Goal: Information Seeking & Learning: Learn about a topic

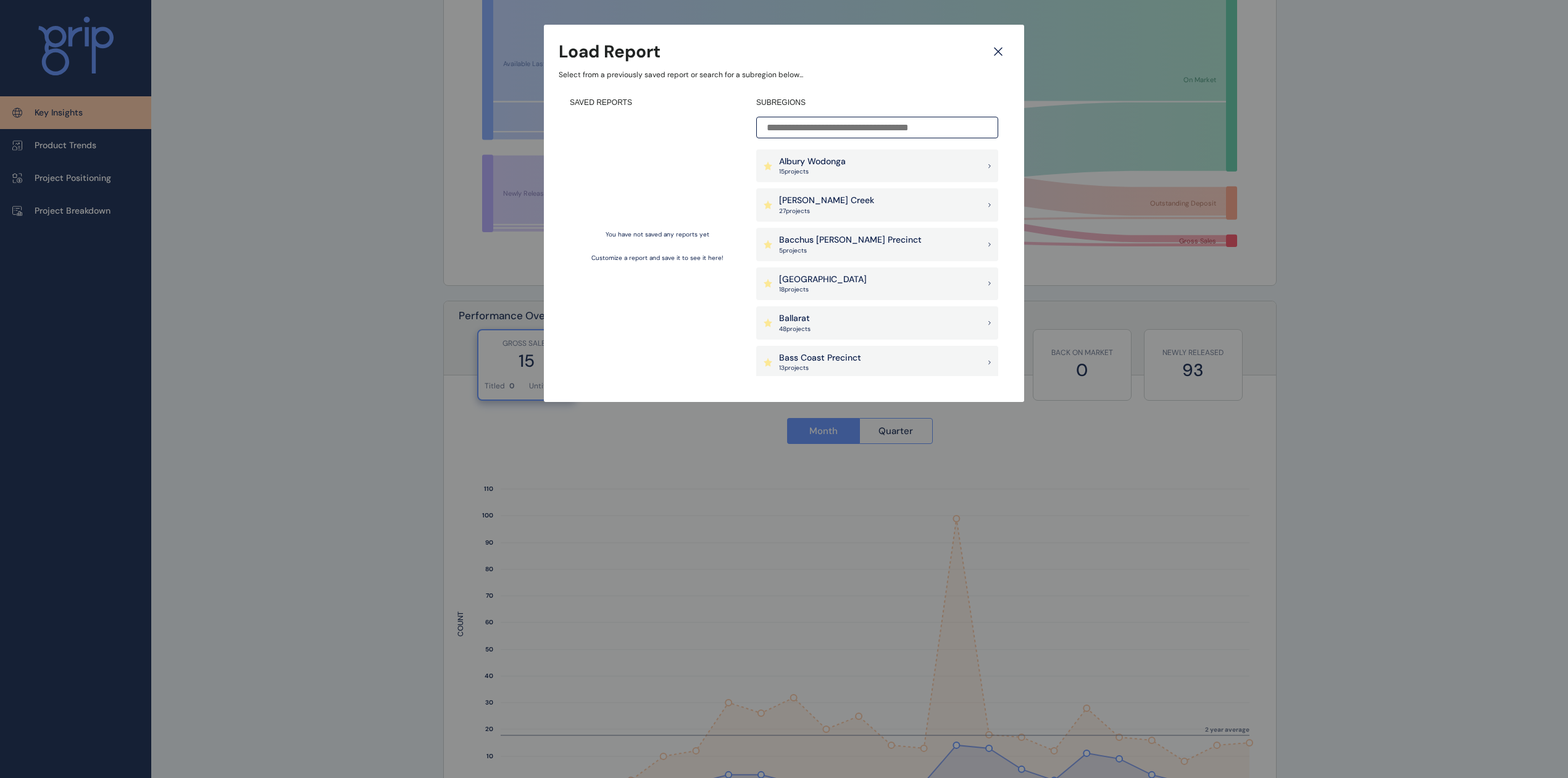
scroll to position [494, 0]
click at [1005, 46] on icon at bounding box center [998, 51] width 22 height 22
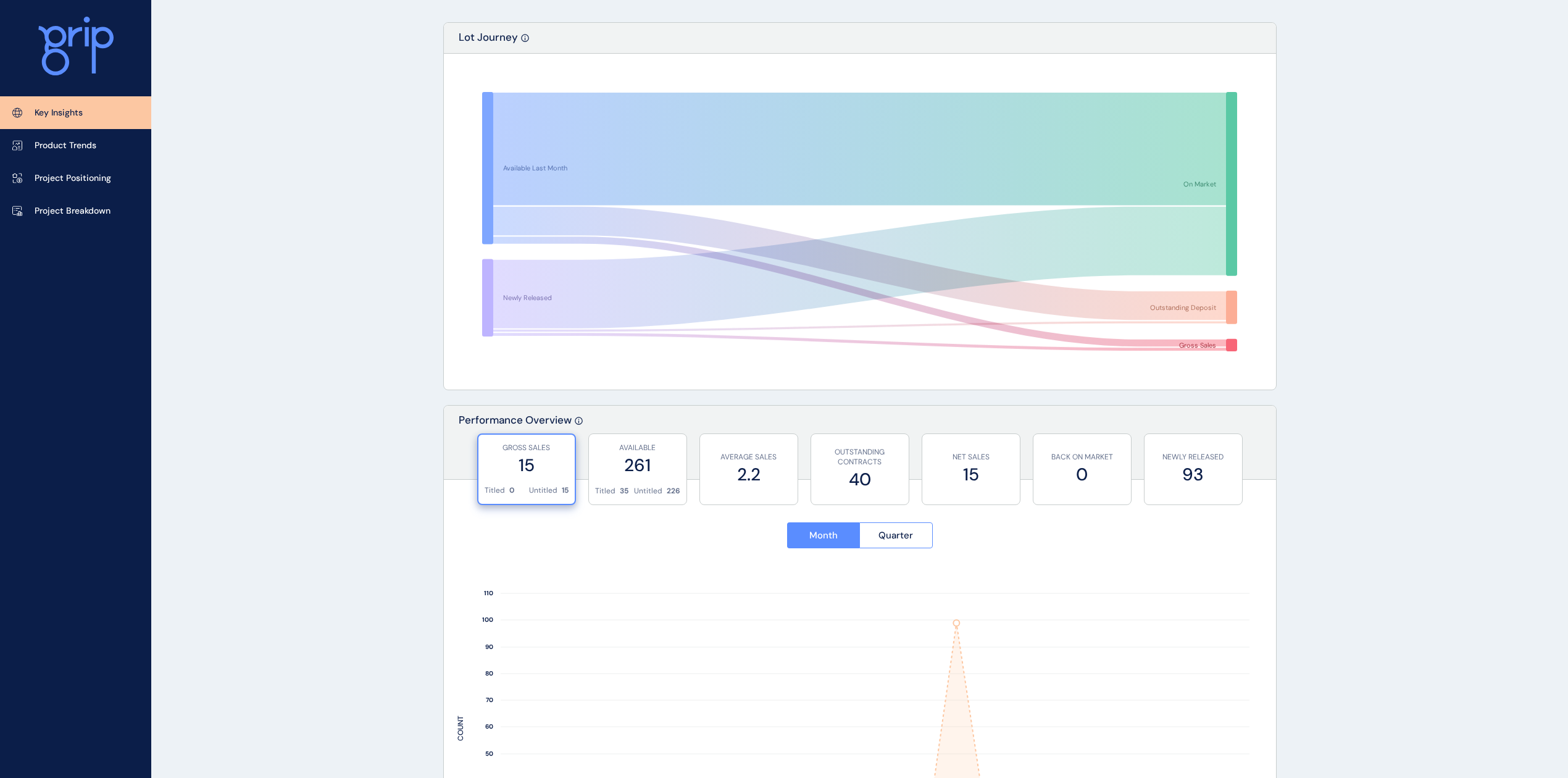
scroll to position [0, 0]
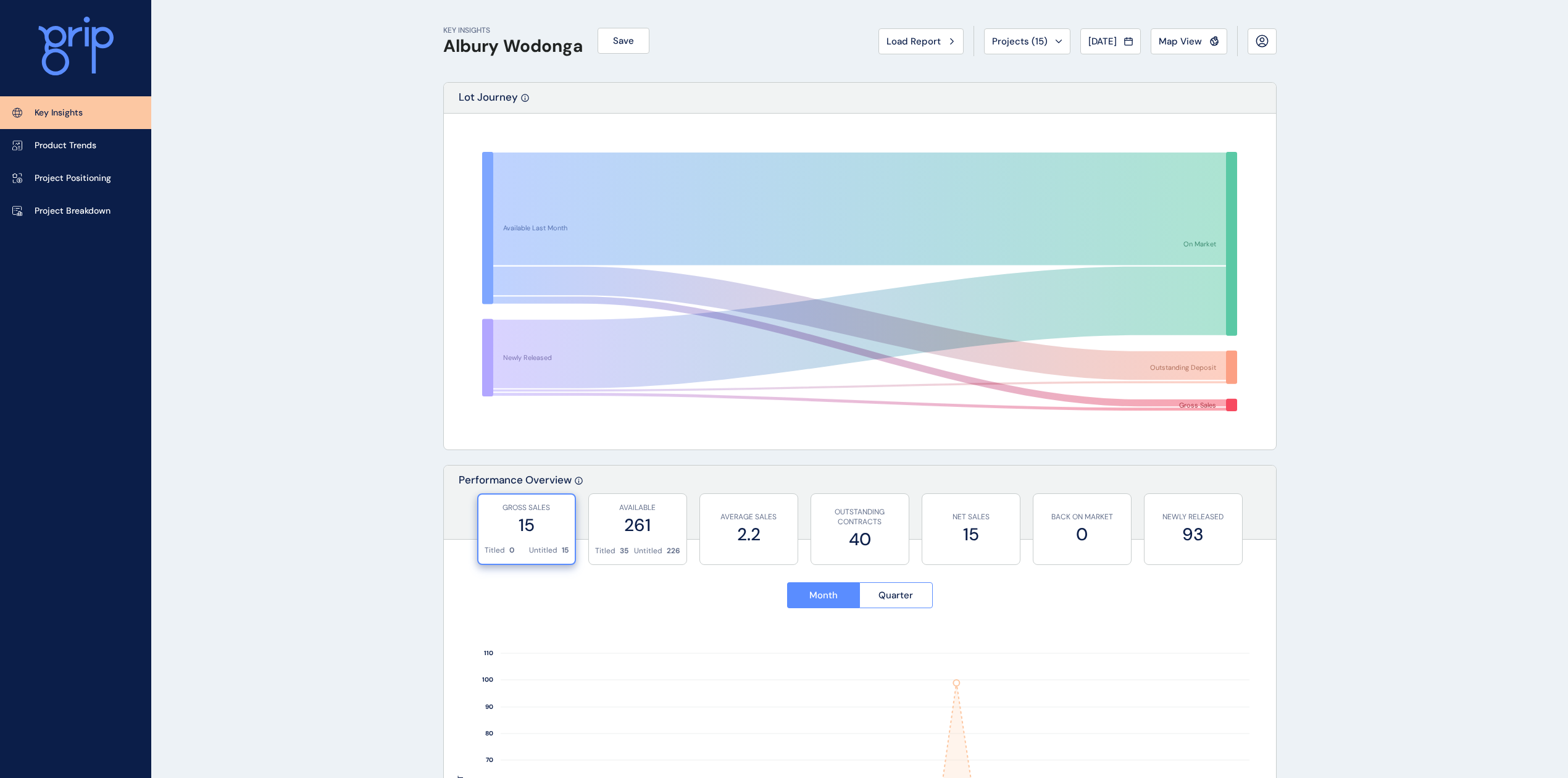
click at [914, 38] on span "Load Report" at bounding box center [914, 41] width 54 height 12
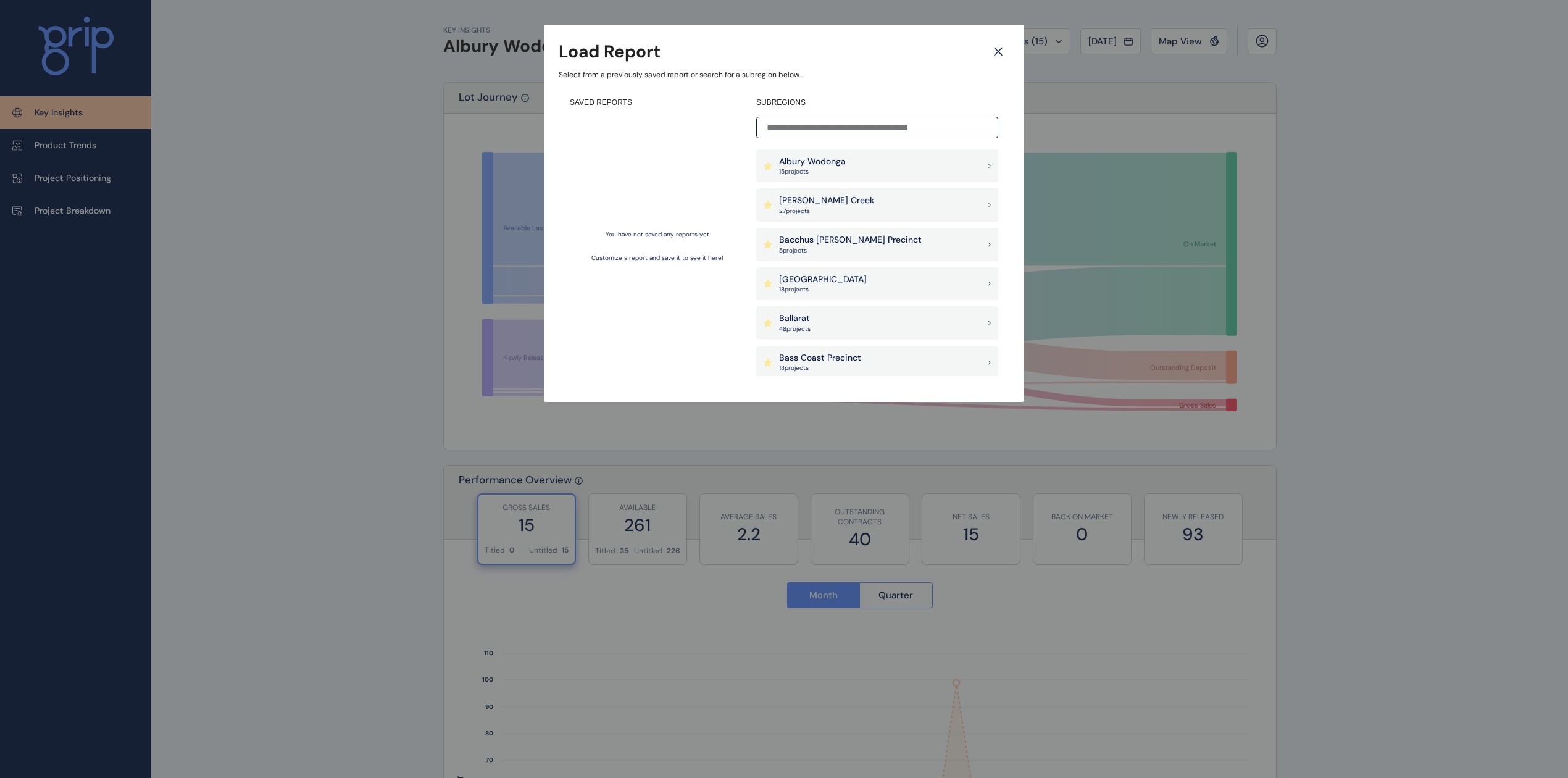
click at [887, 131] on input at bounding box center [877, 127] width 242 height 22
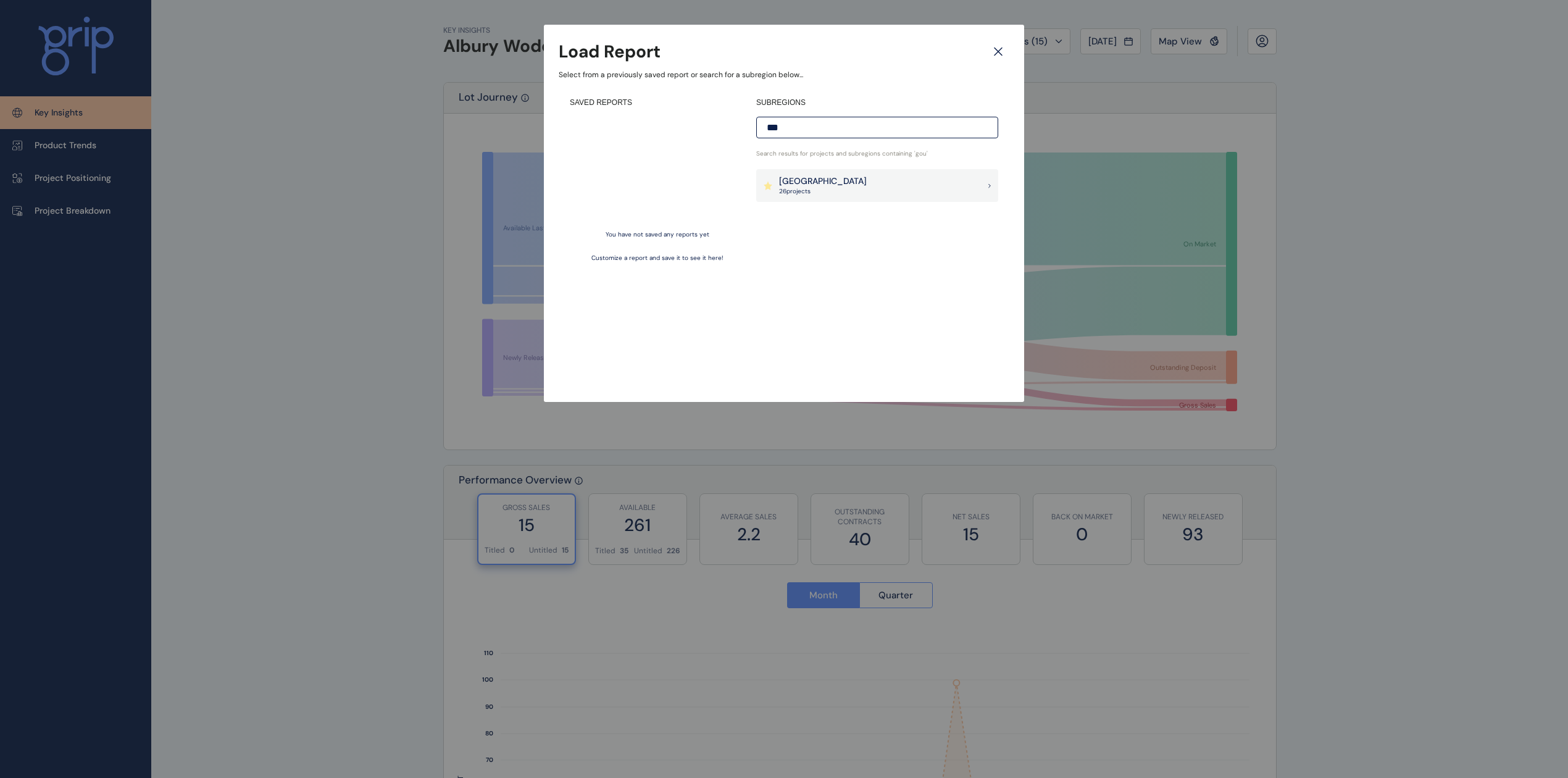
type input "***"
click at [841, 174] on div "Goulburn Valley 26 project s" at bounding box center [877, 186] width 242 height 33
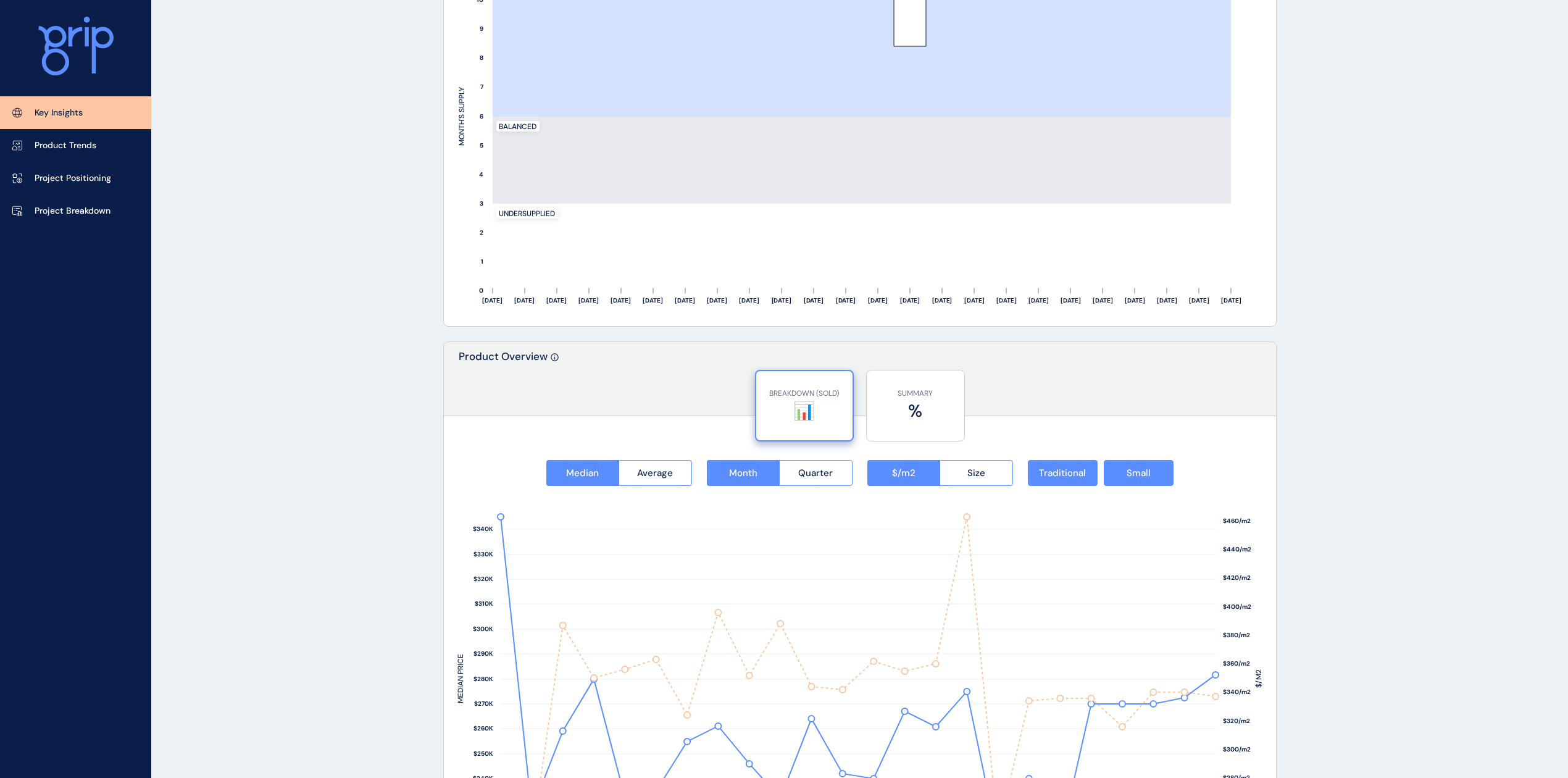
scroll to position [918, 0]
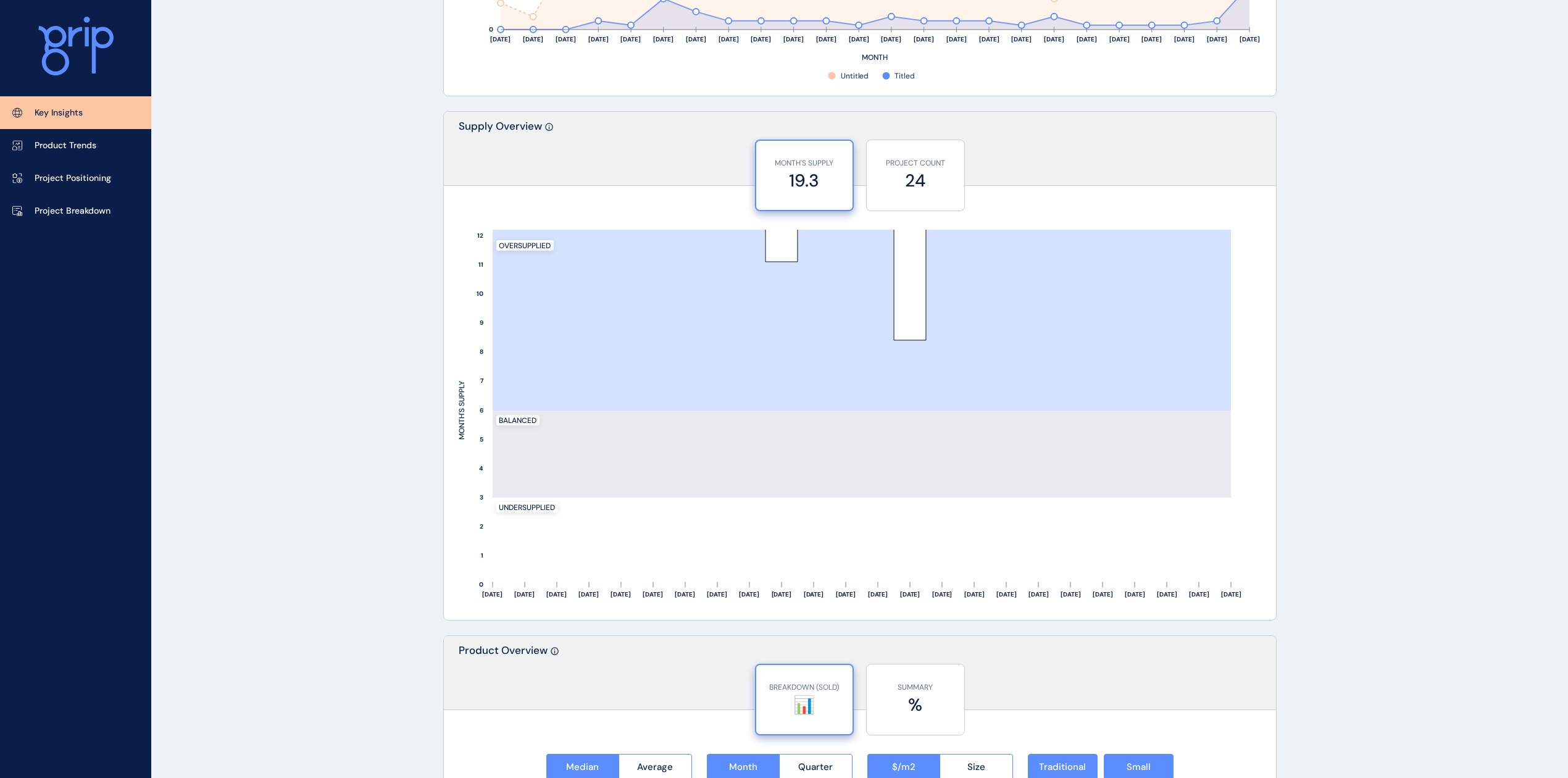
drag, startPoint x: 68, startPoint y: 225, endPoint x: 67, endPoint y: 213, distance: 12.0
click at [68, 223] on link "Project Breakdown" at bounding box center [75, 211] width 151 height 33
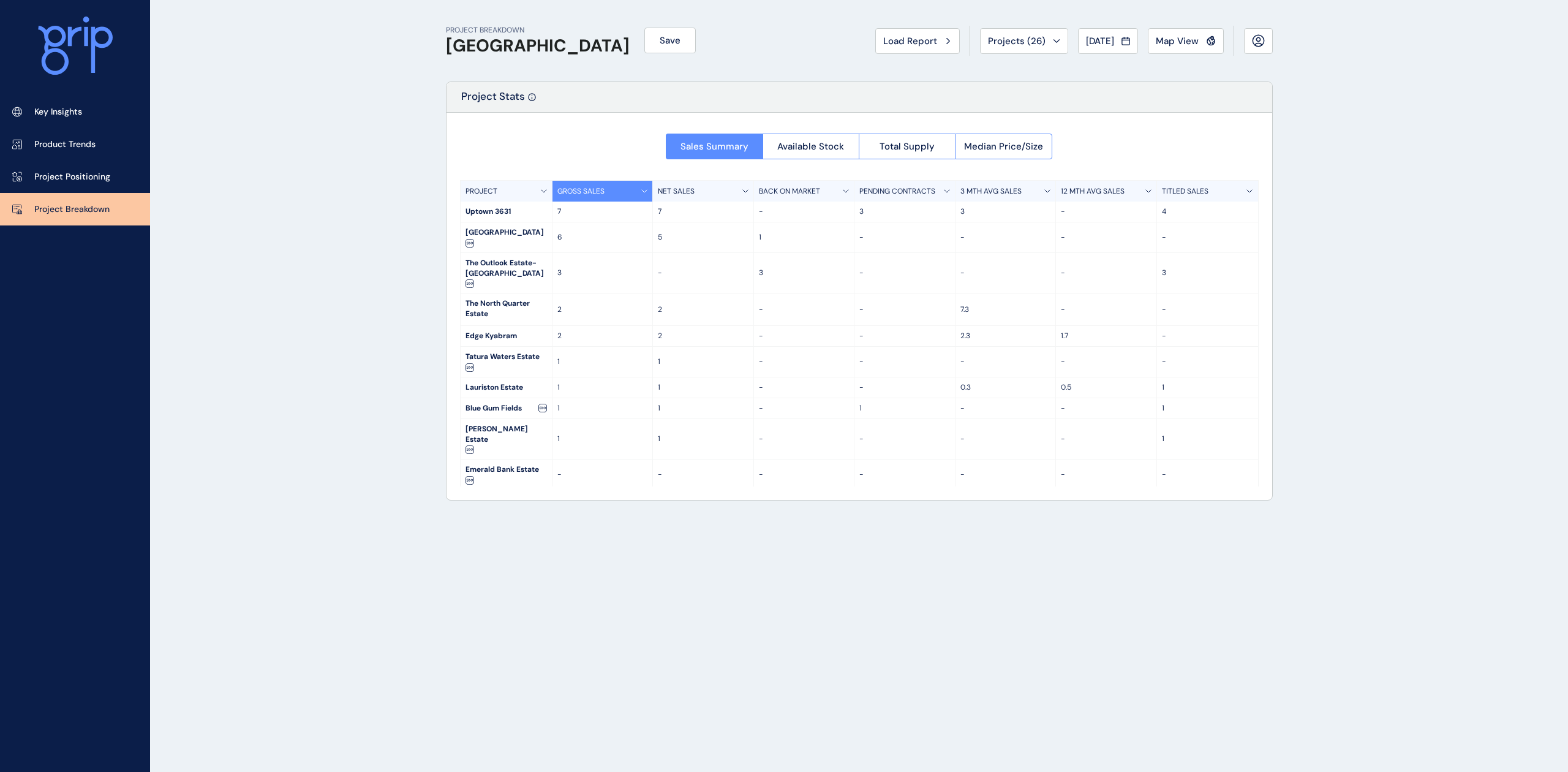
click at [63, 54] on icon at bounding box center [53, 50] width 31 height 49
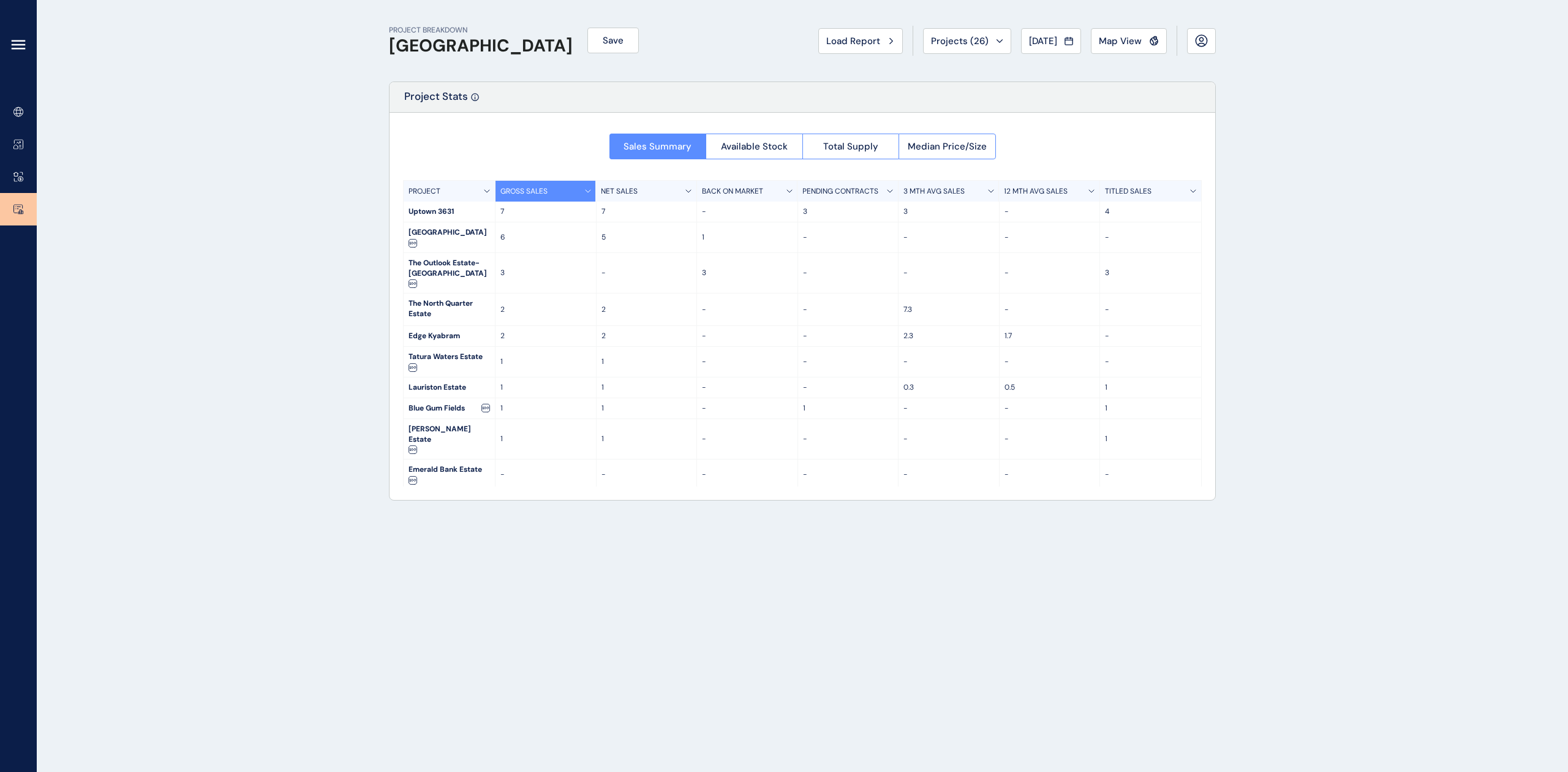
click at [23, 48] on icon at bounding box center [18, 48] width 12 height 0
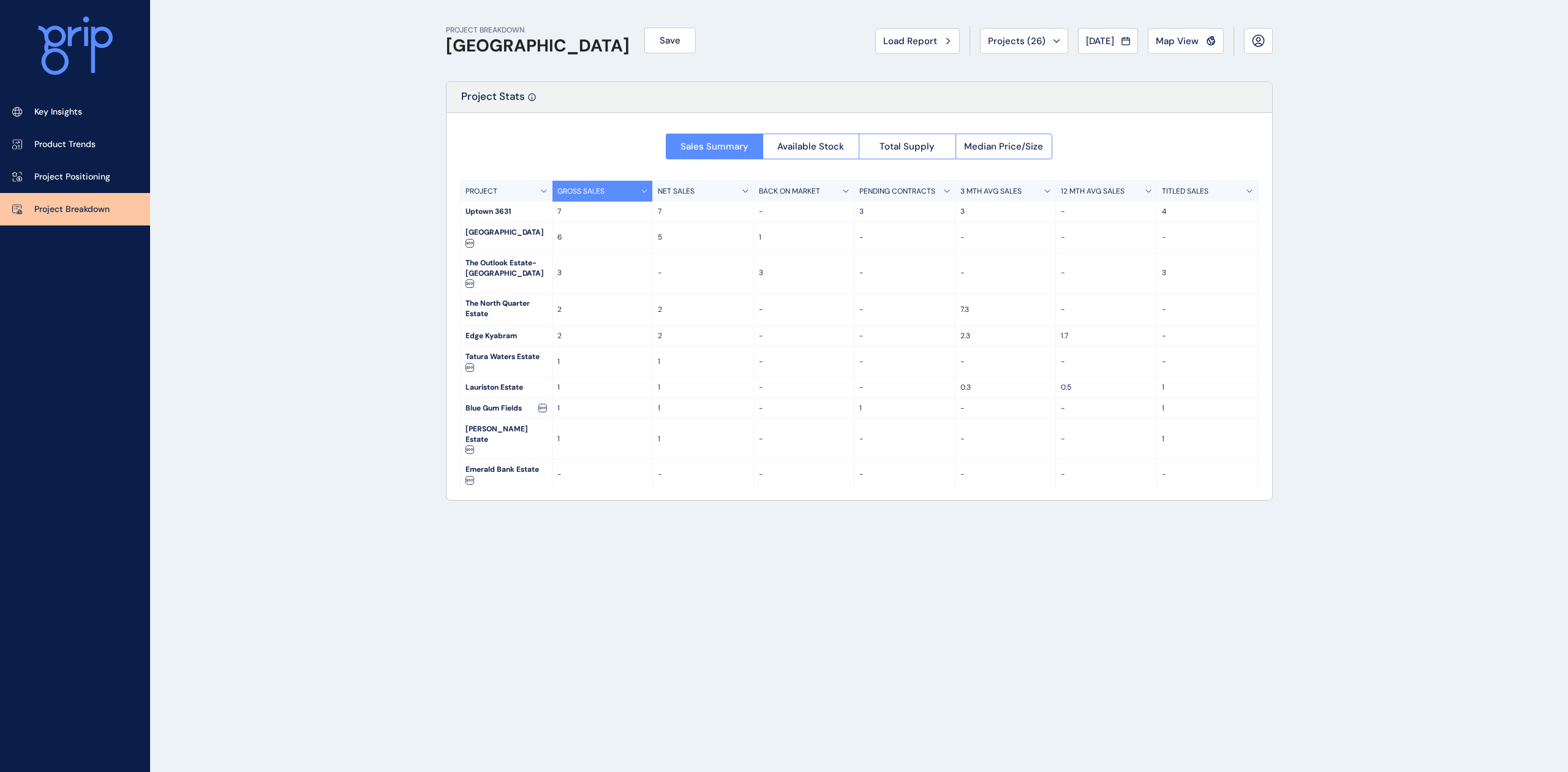
click at [86, 43] on icon at bounding box center [86, 36] width 4 height 19
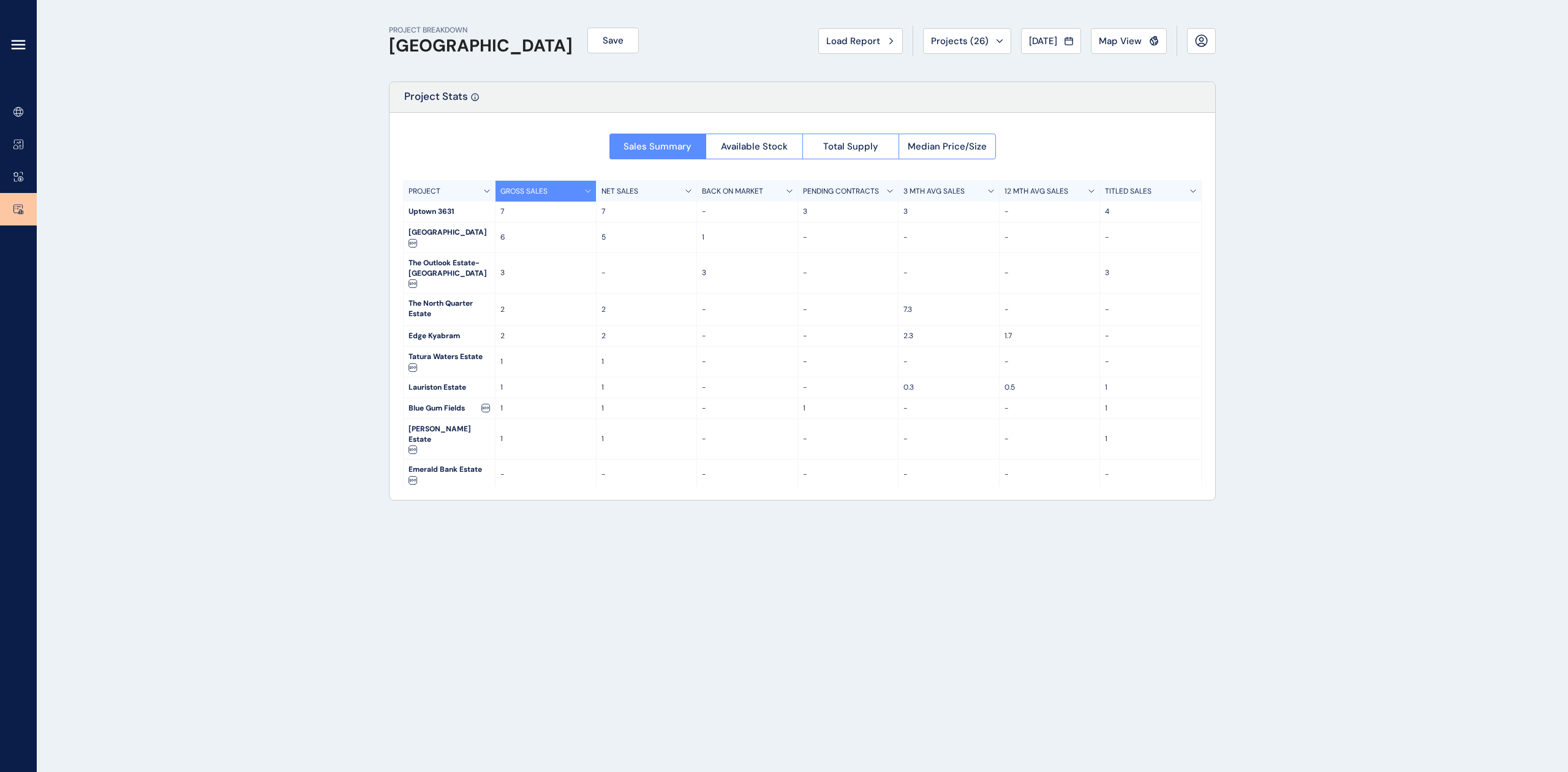
click at [16, 47] on icon at bounding box center [18, 44] width 15 height 15
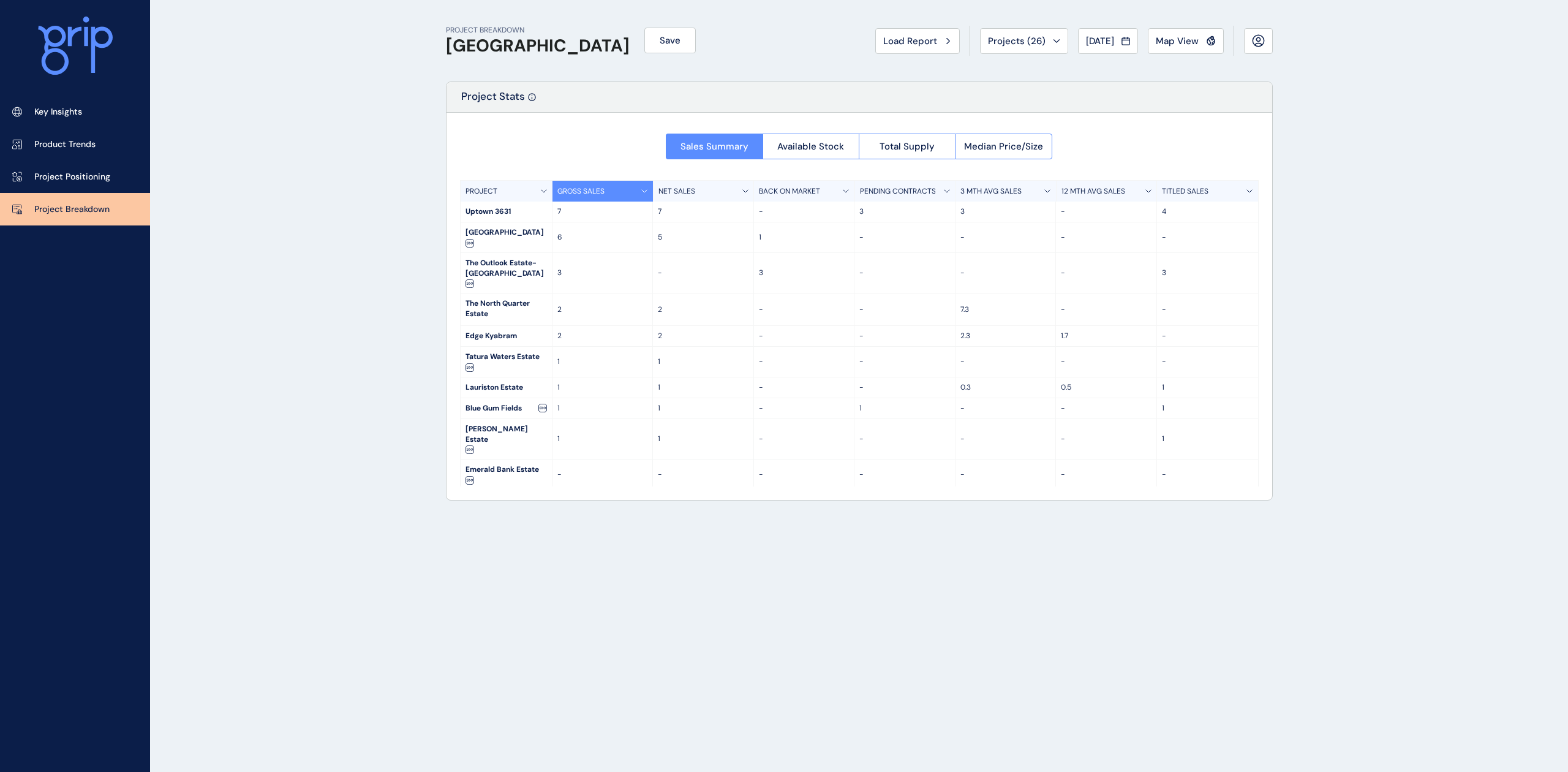
drag, startPoint x: 92, startPoint y: 111, endPoint x: 128, endPoint y: 104, distance: 36.7
click at [92, 111] on link "Key Insights" at bounding box center [75, 112] width 150 height 33
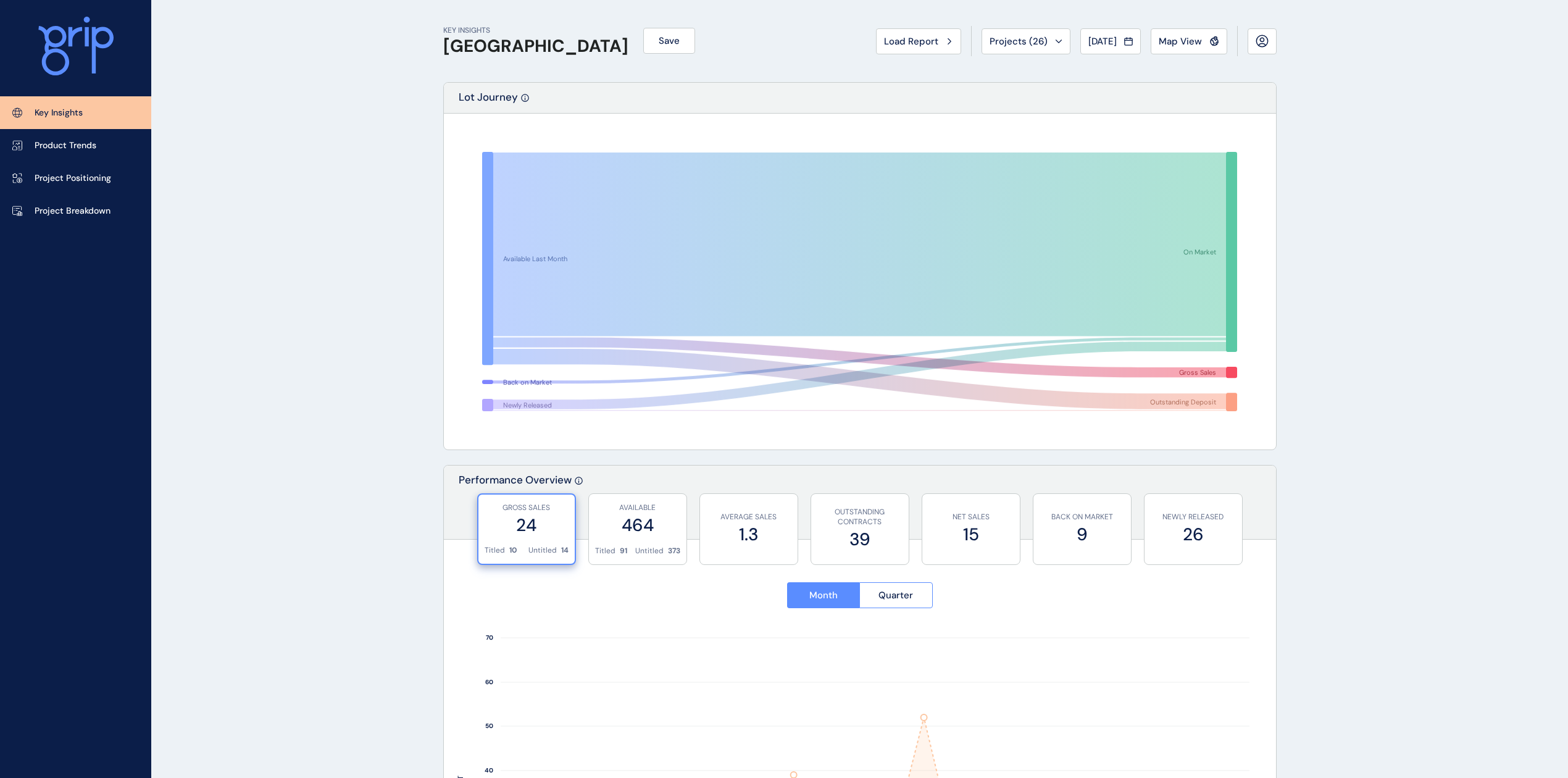
drag, startPoint x: 931, startPoint y: 39, endPoint x: 923, endPoint y: 38, distance: 8.1
click at [926, 39] on div "Load Report" at bounding box center [918, 41] width 69 height 12
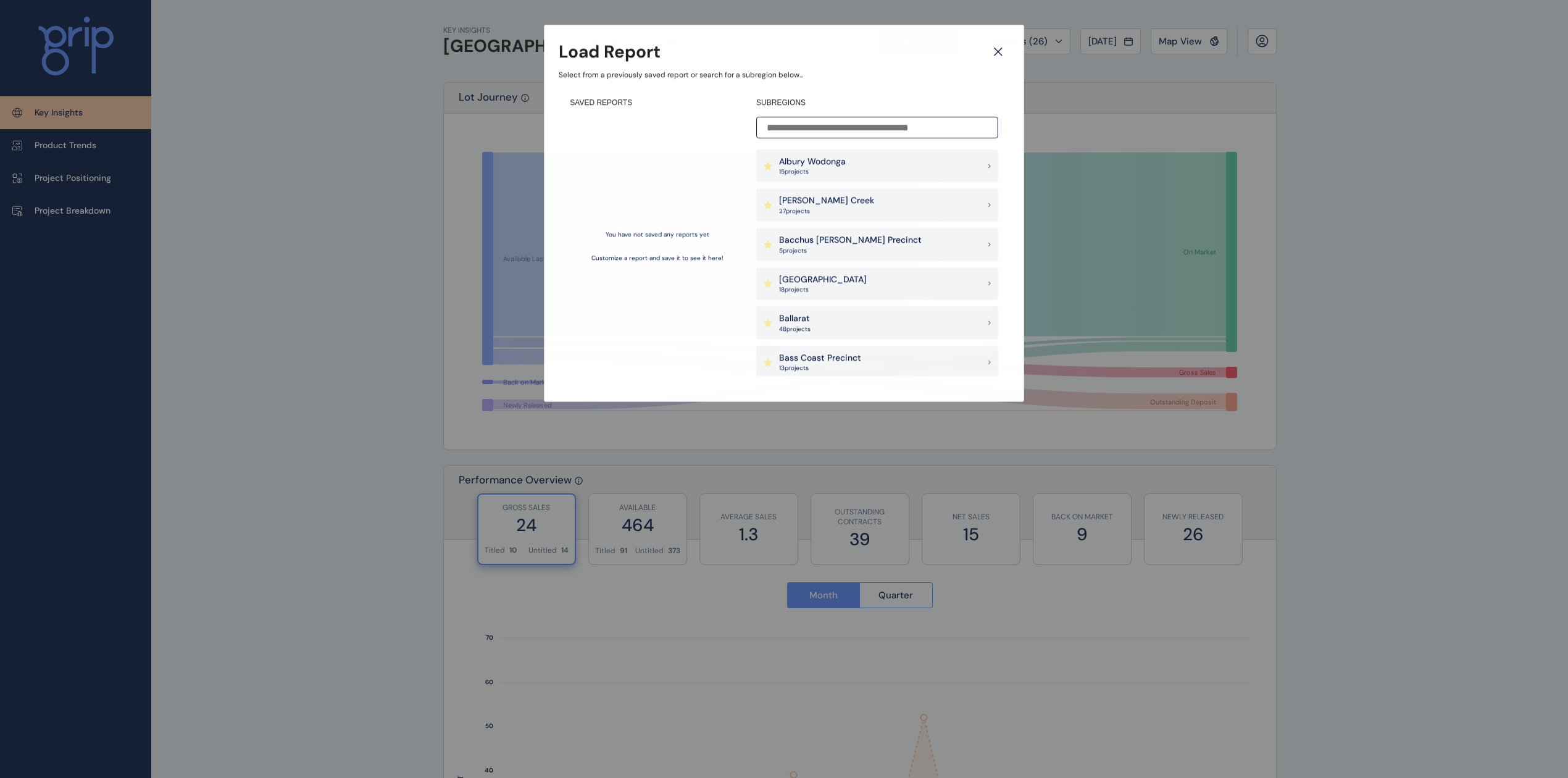
click at [826, 132] on input at bounding box center [877, 127] width 242 height 22
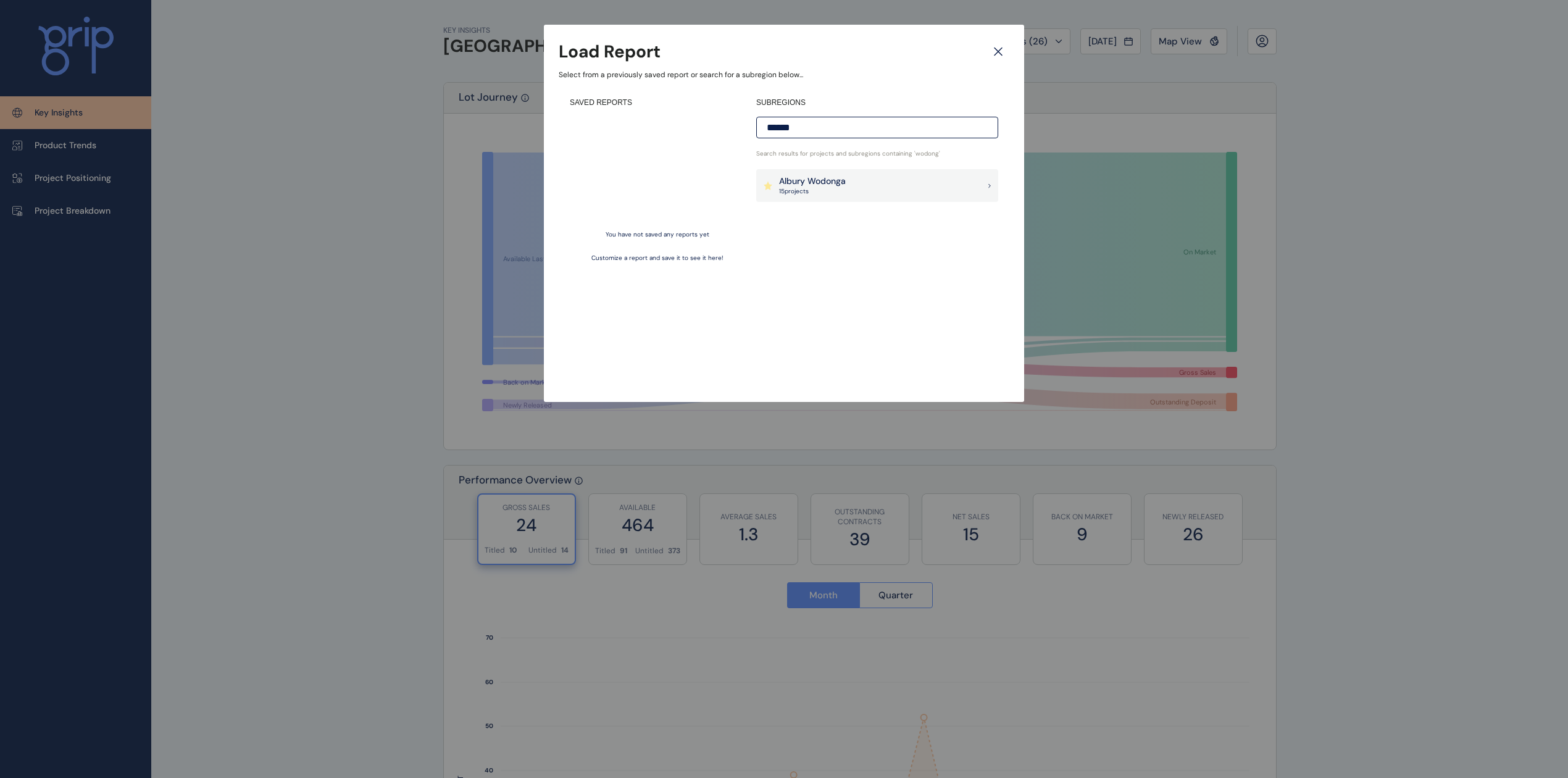
click at [396, 317] on div "Load Report Select from a previously saved report or search for a subregion bel…" at bounding box center [784, 188] width 1568 height 378
drag, startPoint x: 895, startPoint y: 136, endPoint x: 566, endPoint y: 144, distance: 329.1
click at [563, 144] on div "SAVED REPORTS You have not saved any reports yet Customize a report and save it…" at bounding box center [784, 237] width 451 height 301
type input "****"
click at [996, 60] on icon at bounding box center [998, 51] width 22 height 22
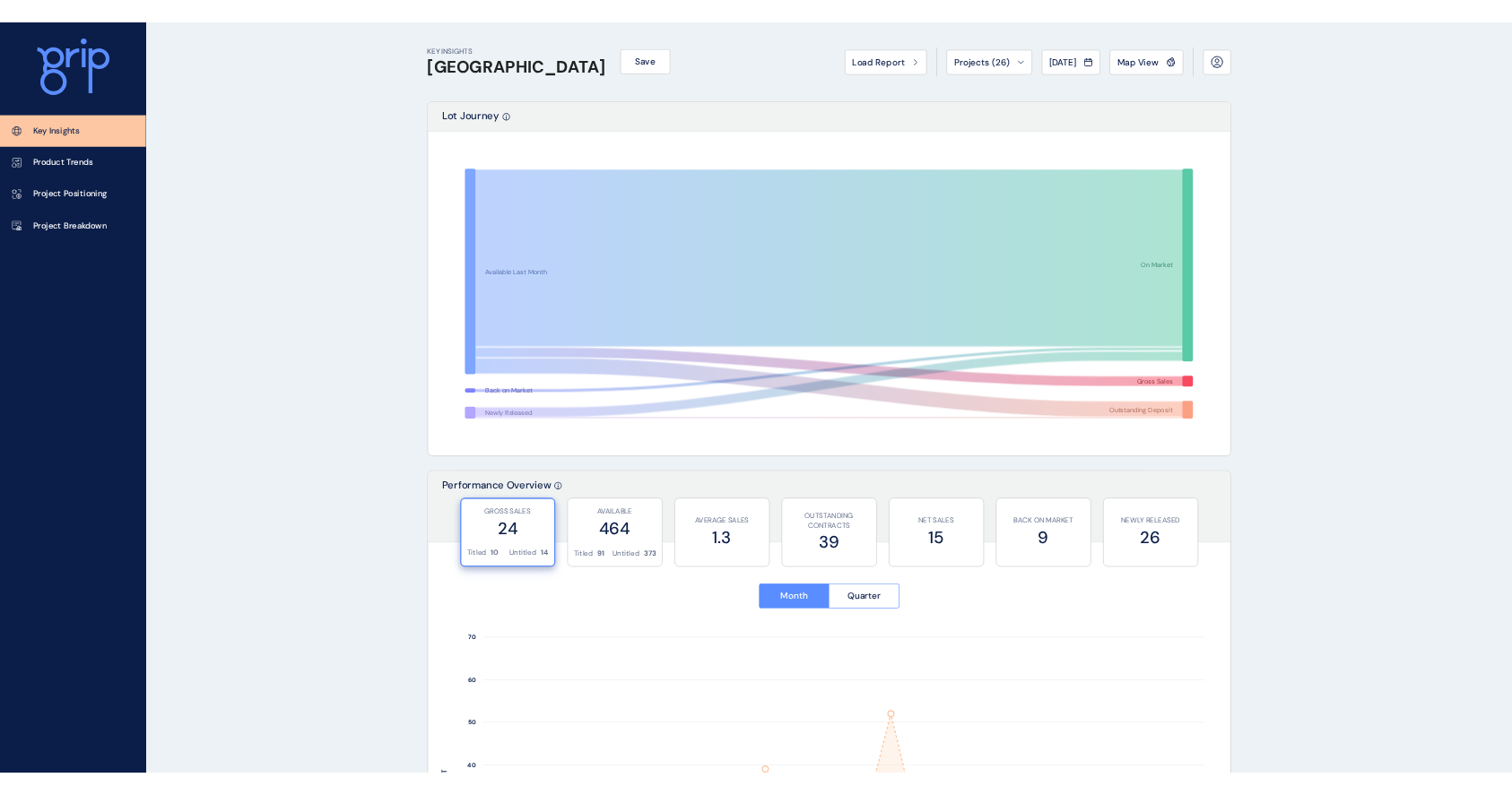
scroll to position [988, 0]
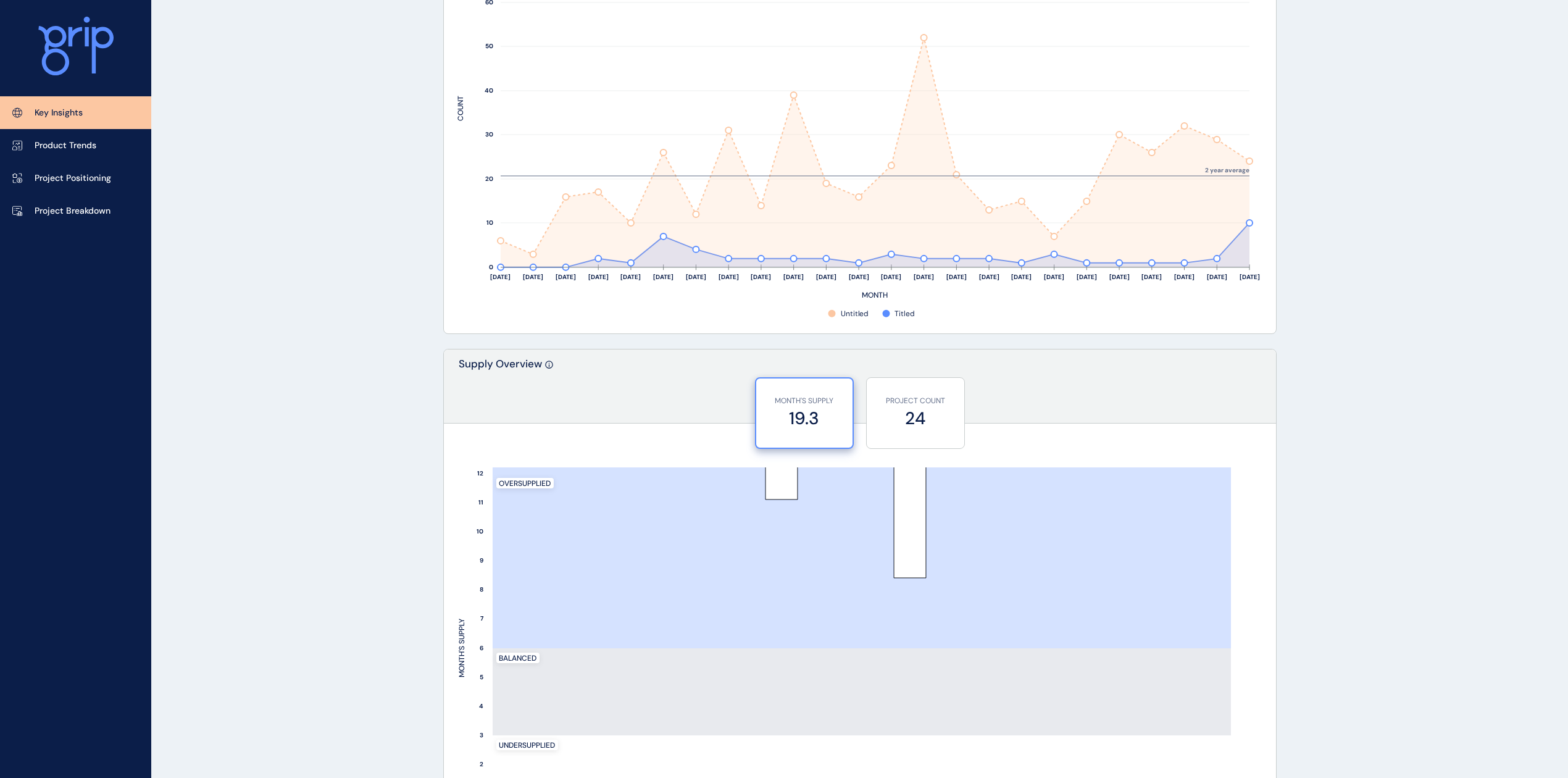
click at [1564, 463] on div "KEY INSIGHTS Goulburn Valley Save Load Report Projects ( 26 ) Aug 2025 2025 < >…" at bounding box center [784, 620] width 1568 height 2600
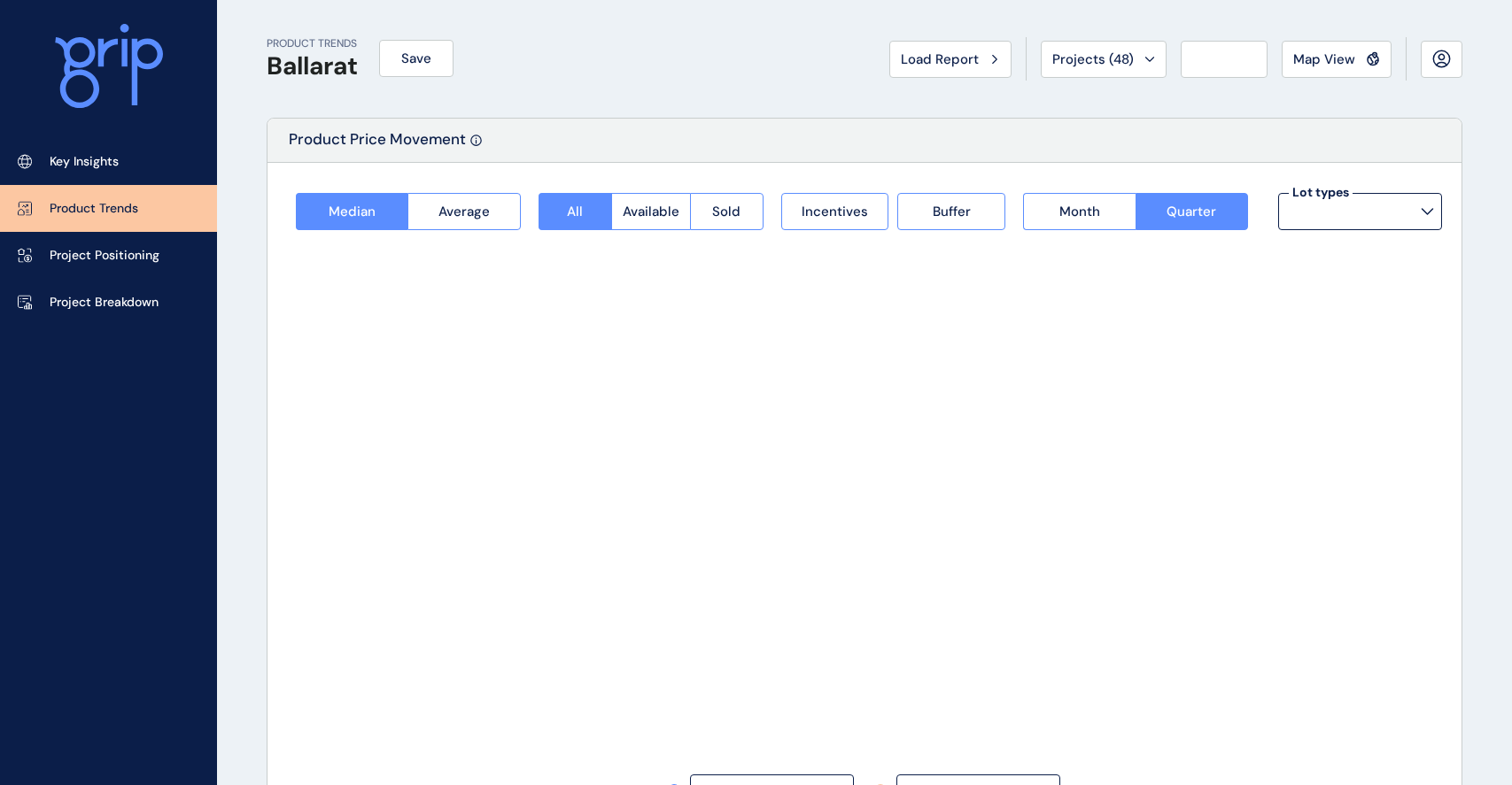
type input "*********"
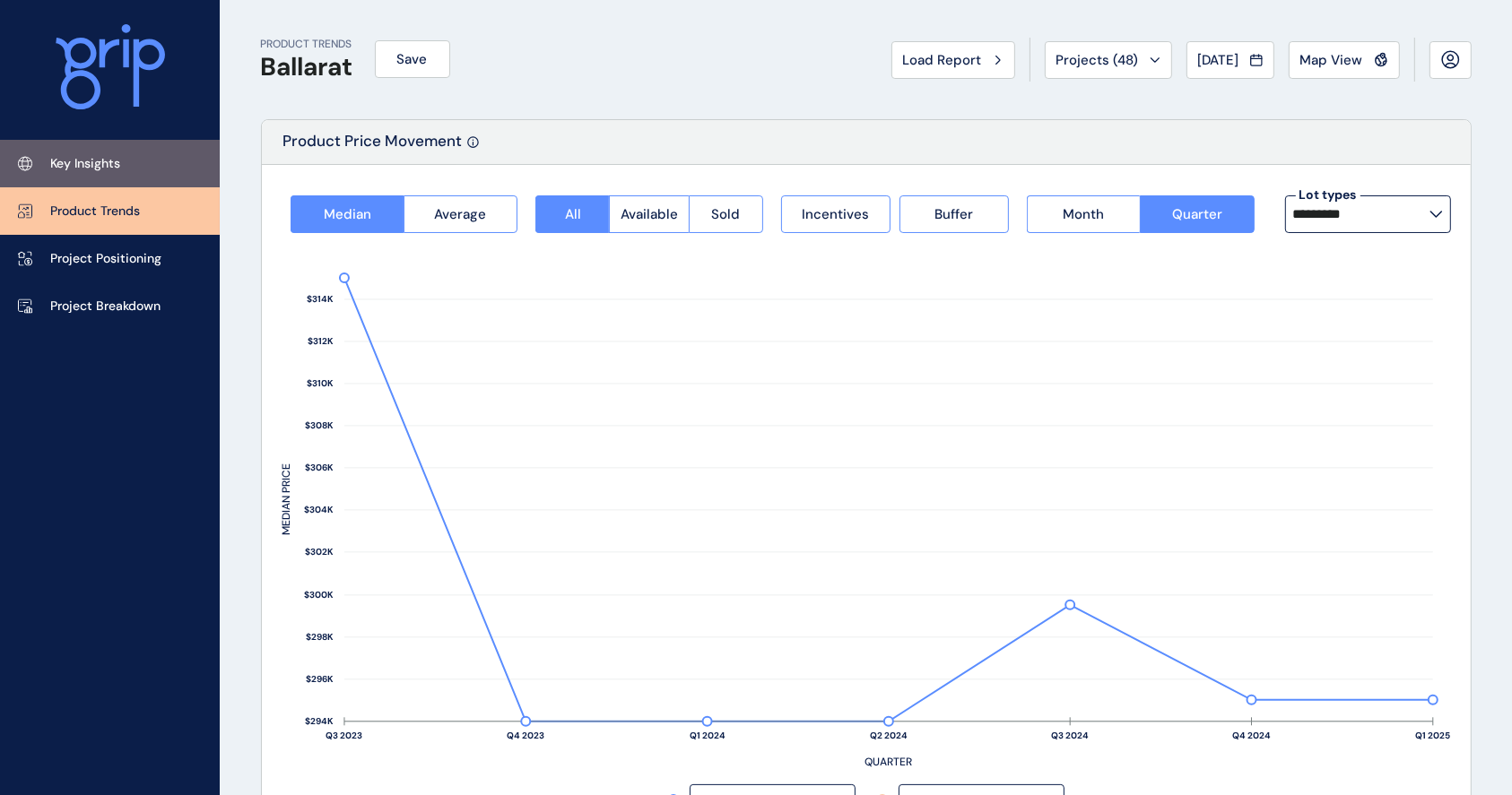
drag, startPoint x: 91, startPoint y: 153, endPoint x: 104, endPoint y: 152, distance: 13.0
click at [91, 153] on link "Key Insights" at bounding box center [110, 164] width 219 height 48
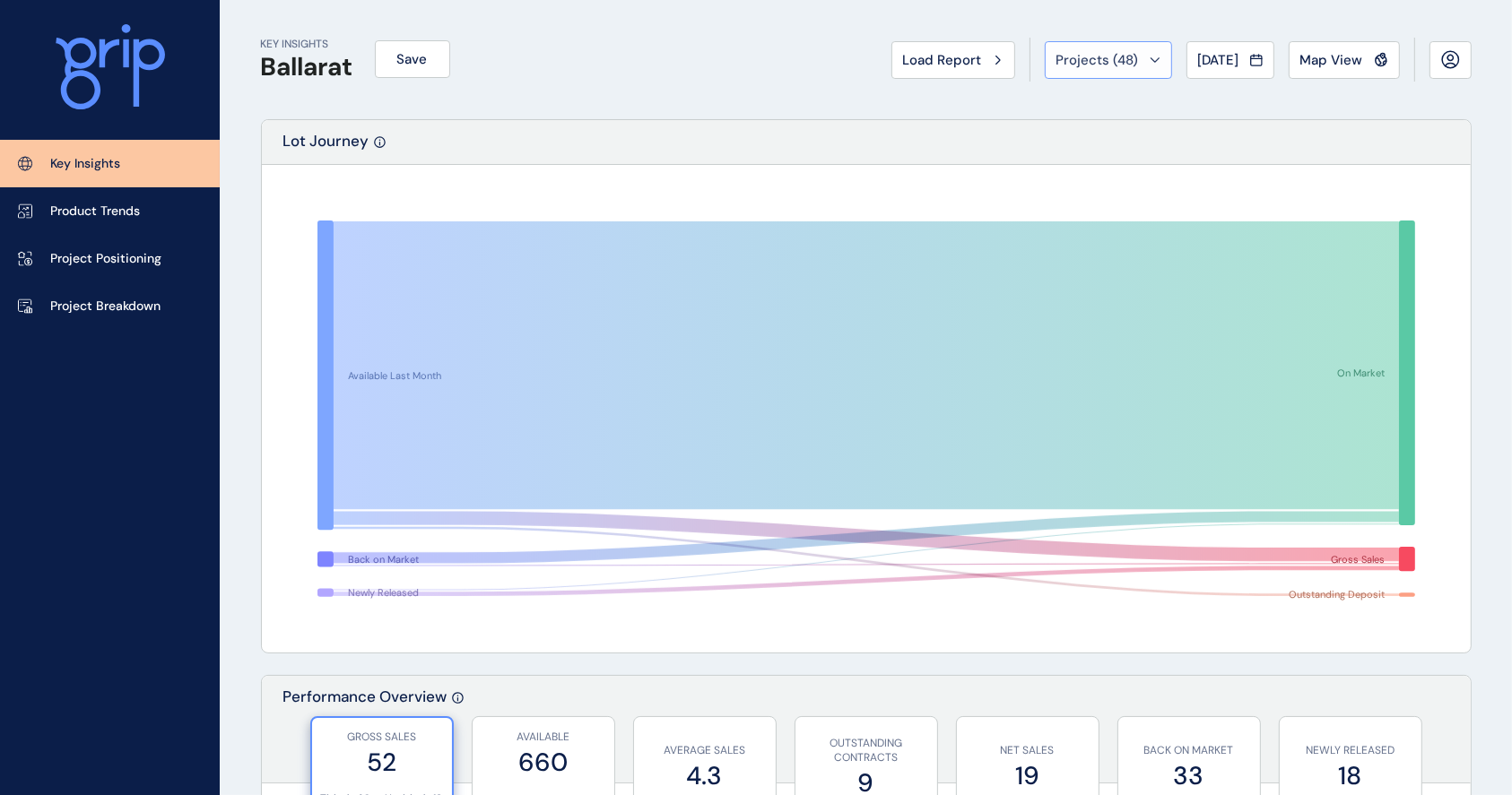
click at [1056, 57] on span "Projects ( 48 )" at bounding box center [1097, 60] width 83 height 18
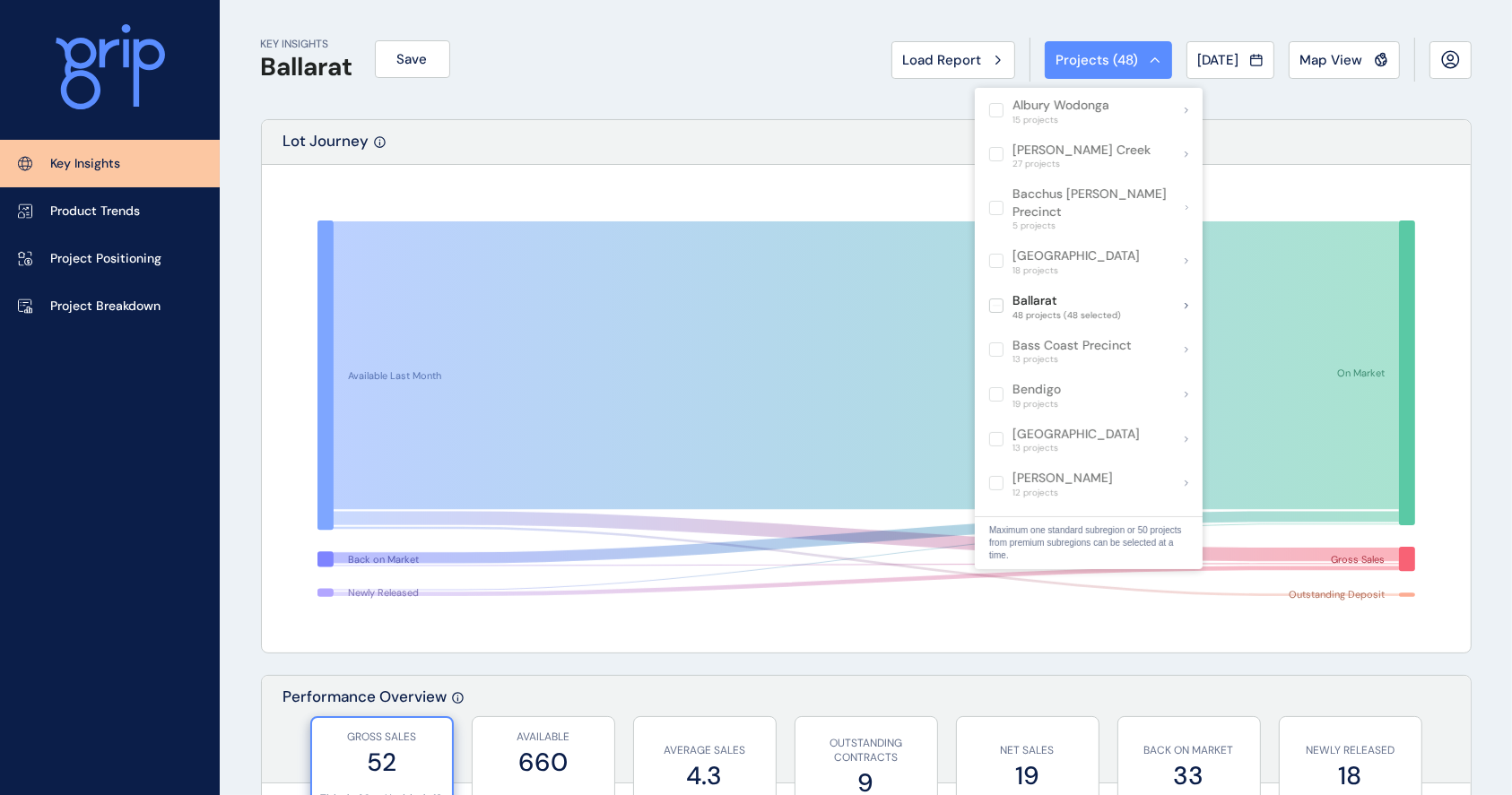
click at [1461, 308] on div "Available Last Month Back on Market Newly Released On Market Gross Sales Outsta…" at bounding box center [867, 409] width 1209 height 488
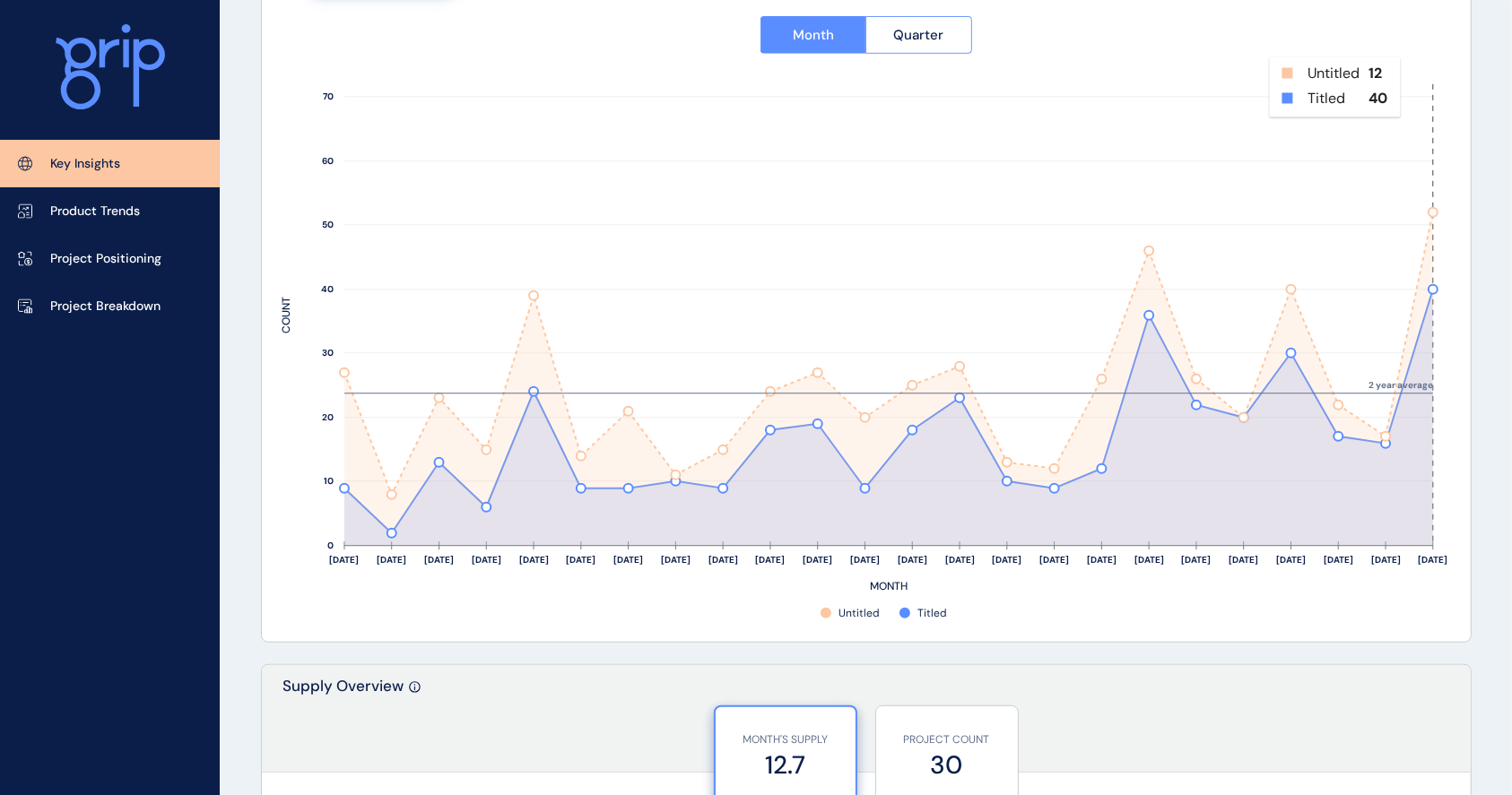
scroll to position [837, 0]
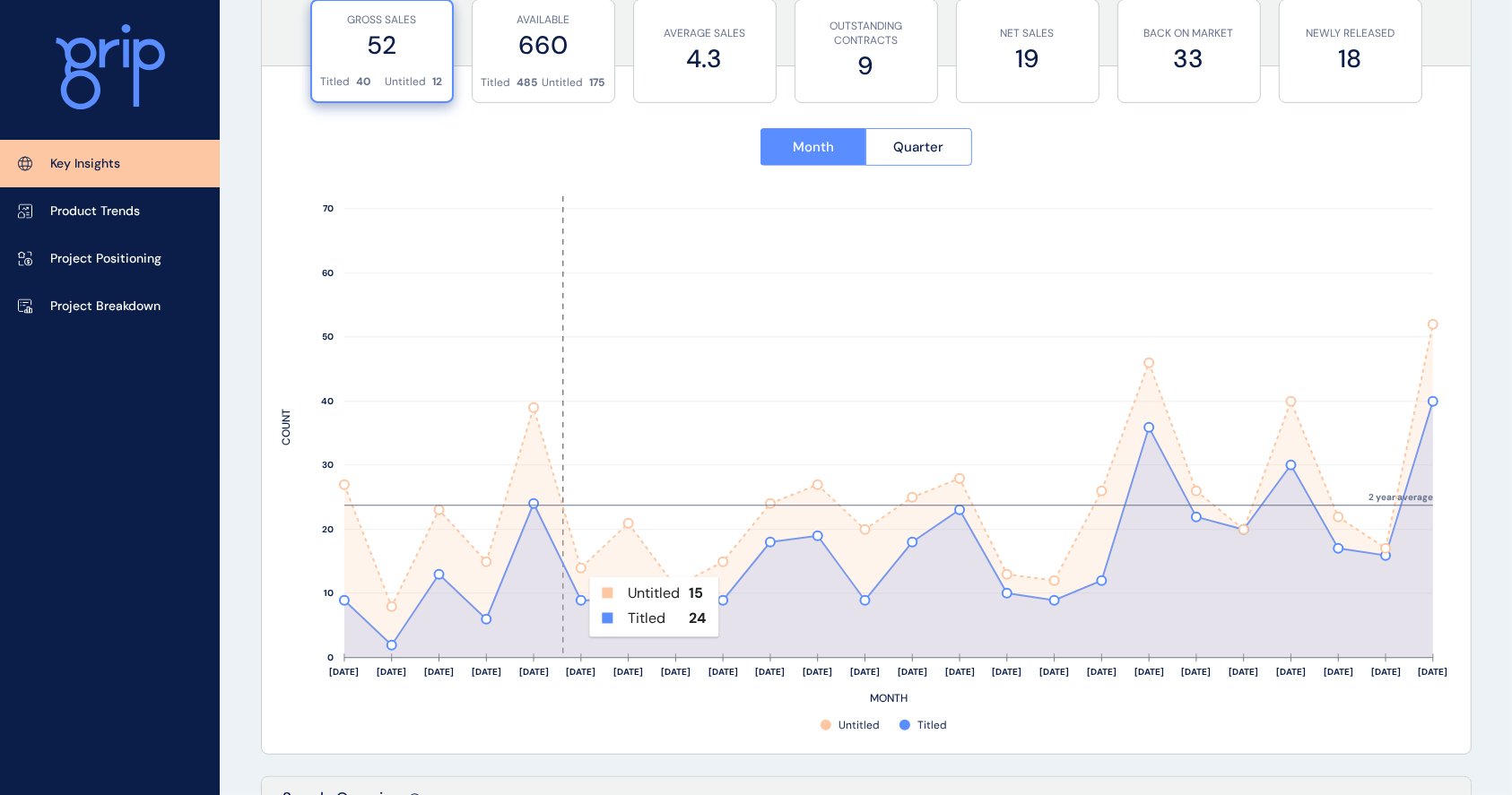
click at [552, 584] on rect at bounding box center [533, 427] width 48 height 461
click at [536, 498] on rect at bounding box center [533, 427] width 48 height 461
click at [534, 499] on rect at bounding box center [533, 427] width 48 height 461
drag, startPoint x: 500, startPoint y: 644, endPoint x: 1186, endPoint y: 275, distance: 778.9
click at [1187, 275] on rect at bounding box center [1195, 427] width 48 height 461
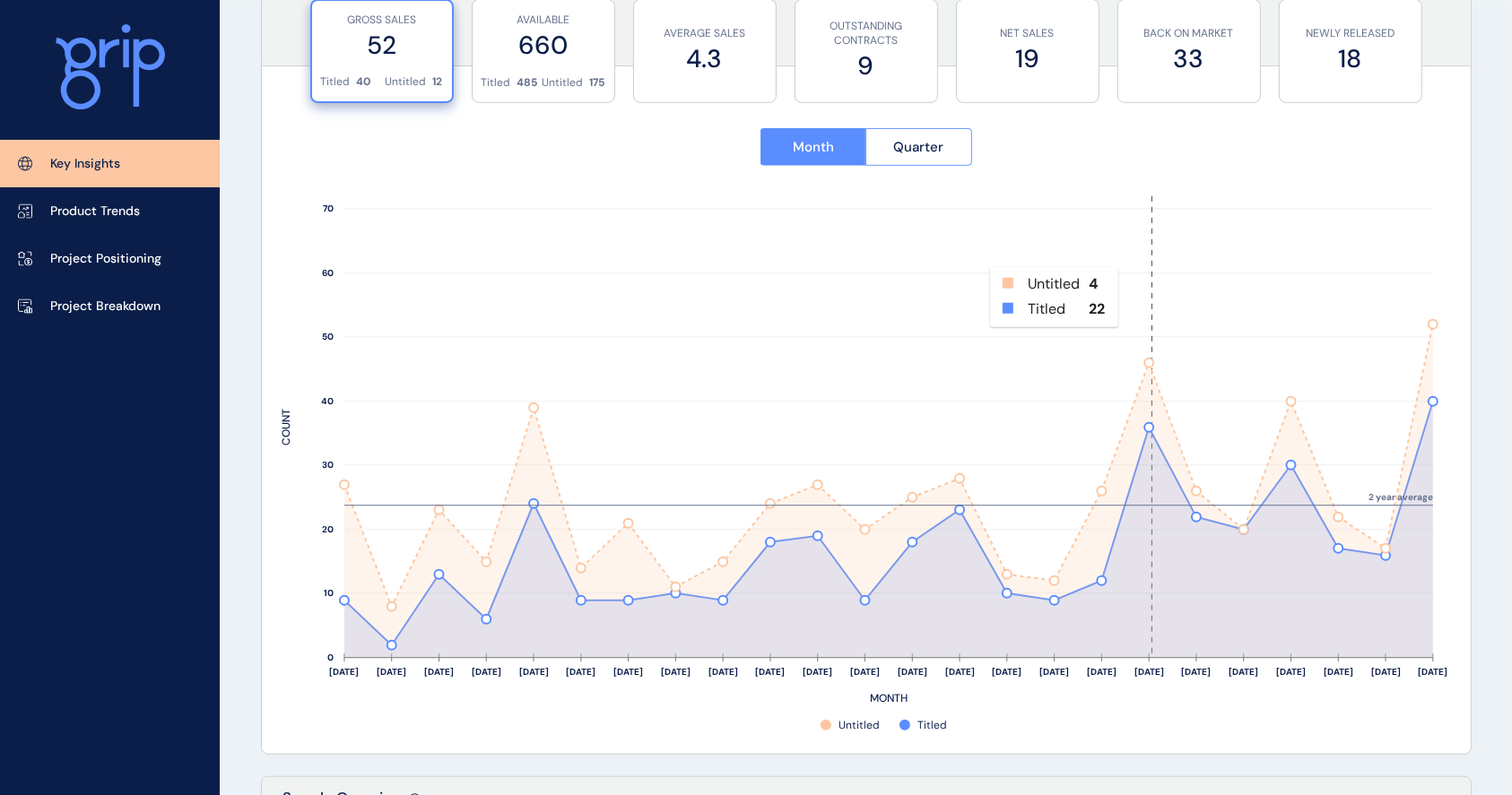
click at [1173, 265] on rect at bounding box center [1195, 427] width 48 height 461
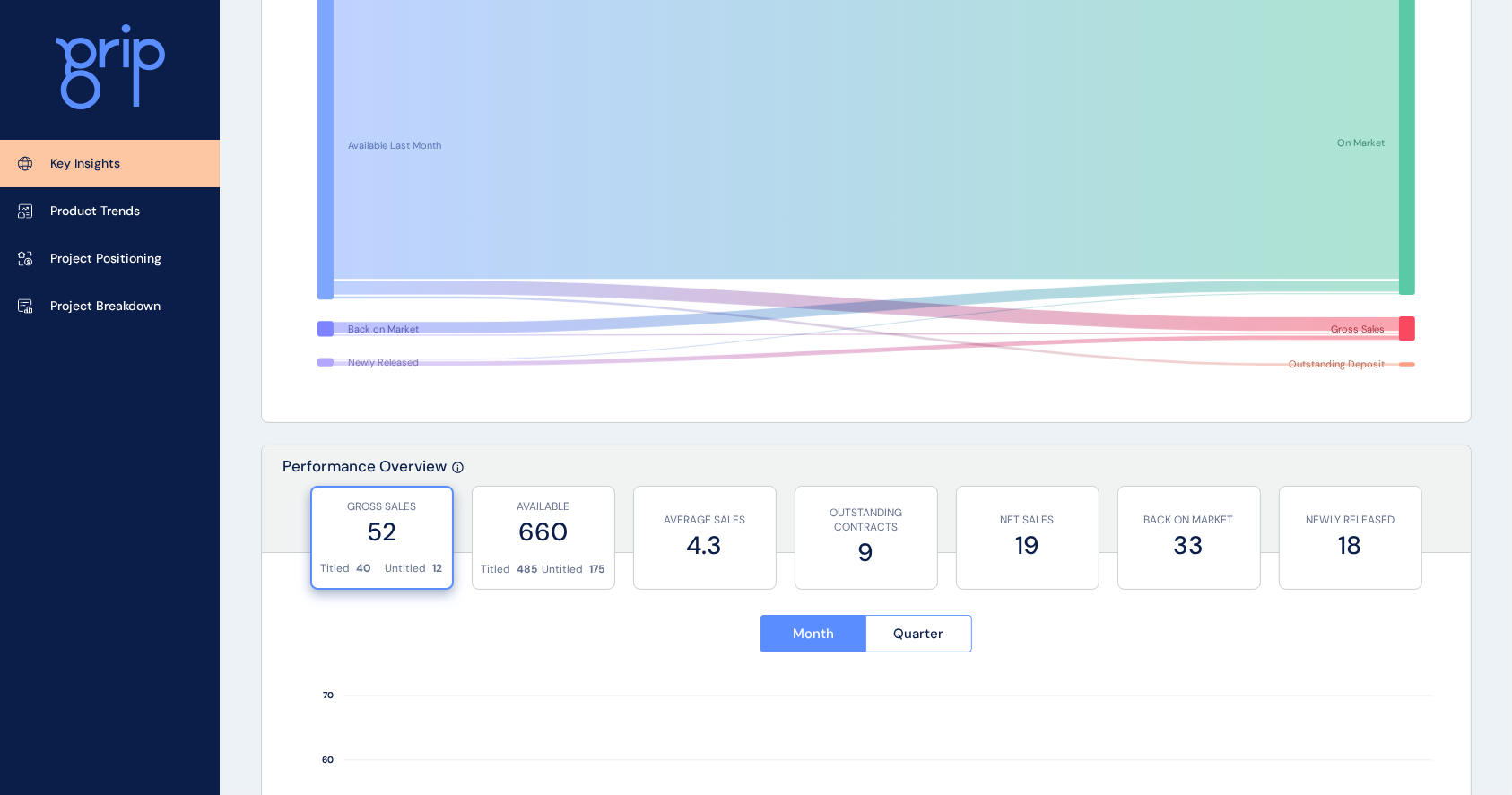
scroll to position [0, 0]
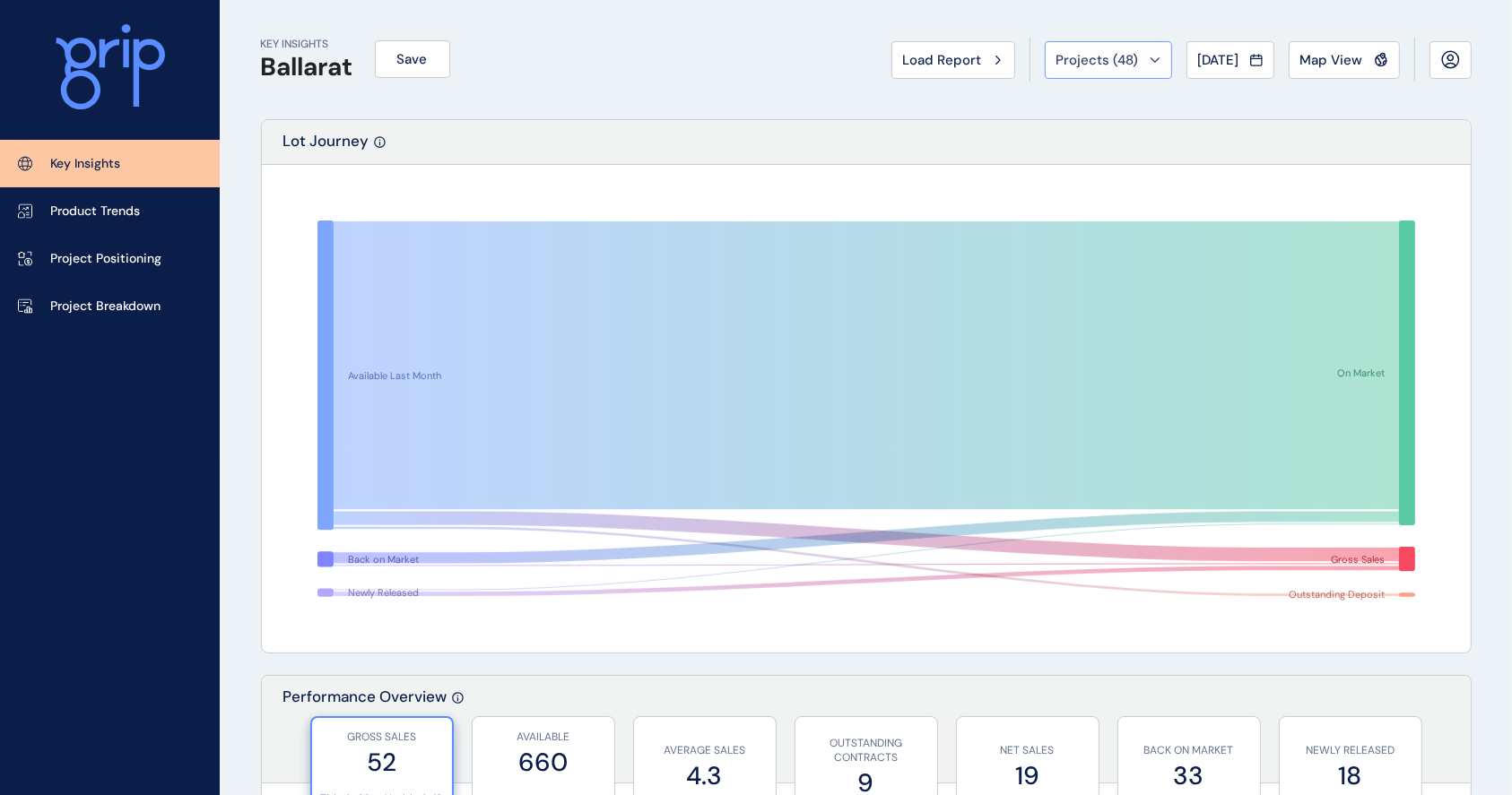
click at [1133, 52] on div "Projects ( 48 )" at bounding box center [1108, 60] width 104 height 18
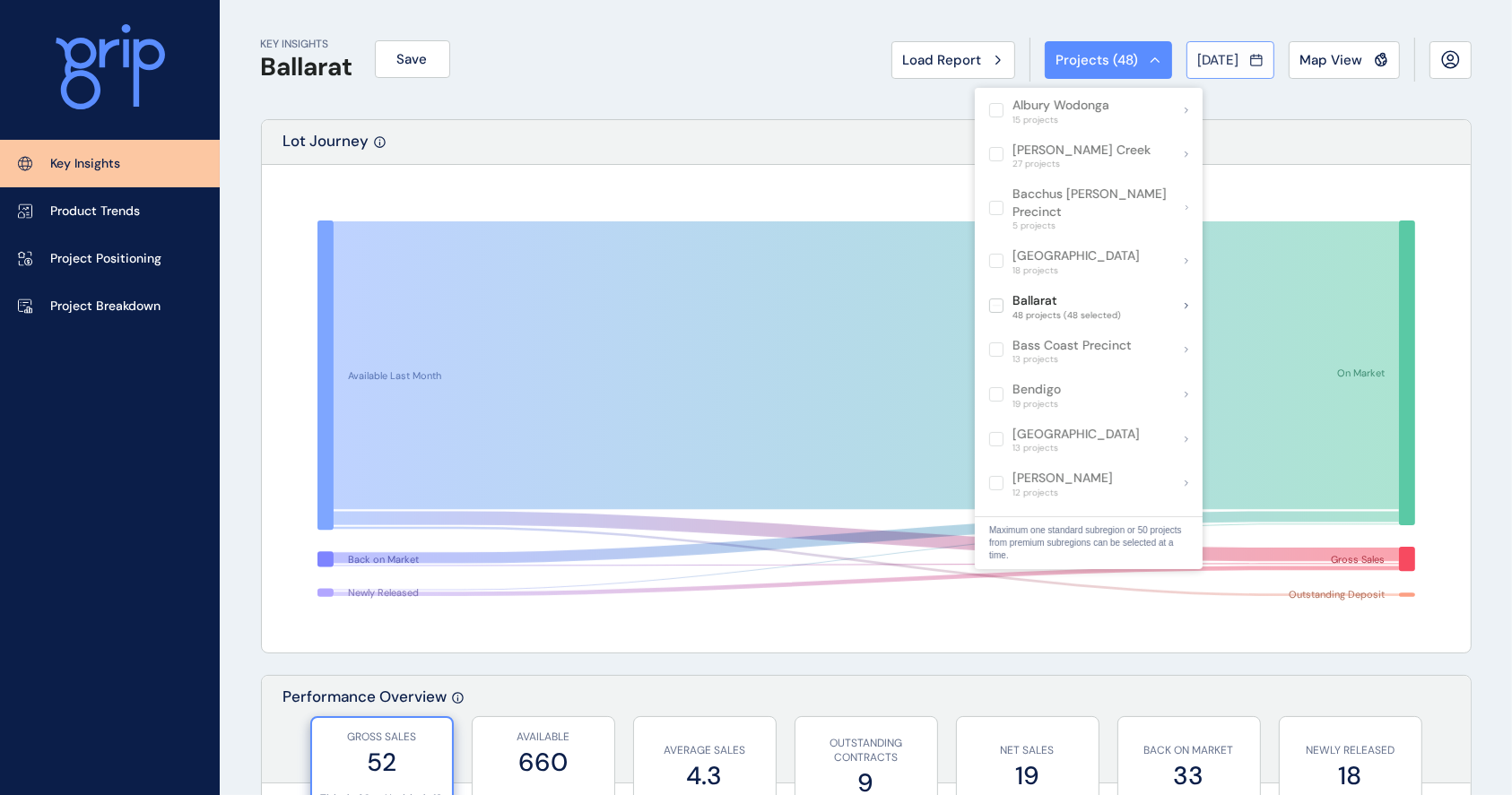
click at [1226, 68] on button "[DATE]" at bounding box center [1230, 60] width 88 height 38
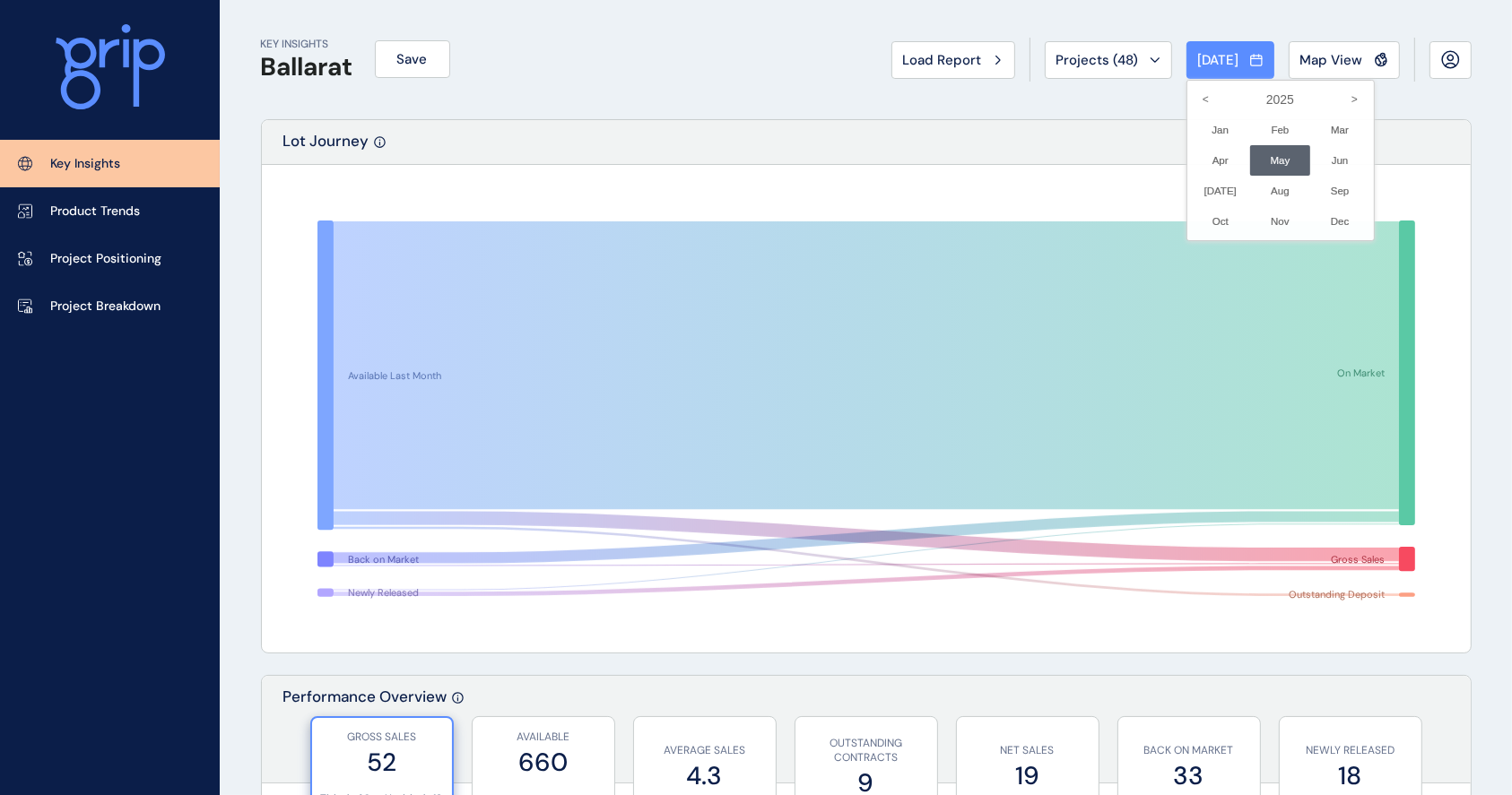
drag, startPoint x: 1185, startPoint y: 0, endPoint x: 930, endPoint y: 7, distance: 255.1
click at [1170, 0] on div at bounding box center [756, 398] width 1512 height 795
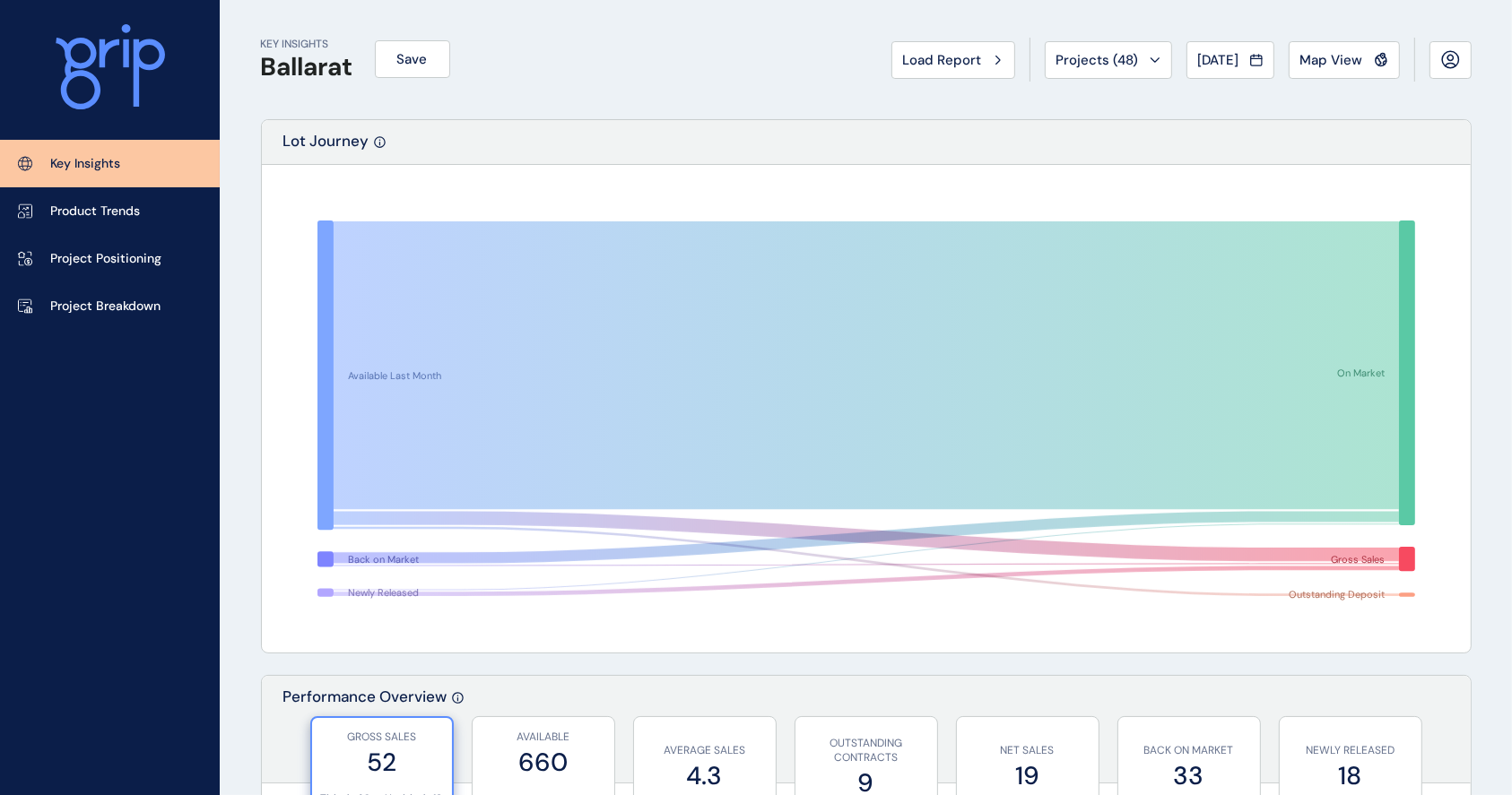
click at [923, 38] on div "Load Report Projects ( 48 ) [DATE] 2025 < > Jan No report is available for this…" at bounding box center [1181, 60] width 581 height 44
click at [911, 52] on span "Load Report" at bounding box center [942, 60] width 79 height 18
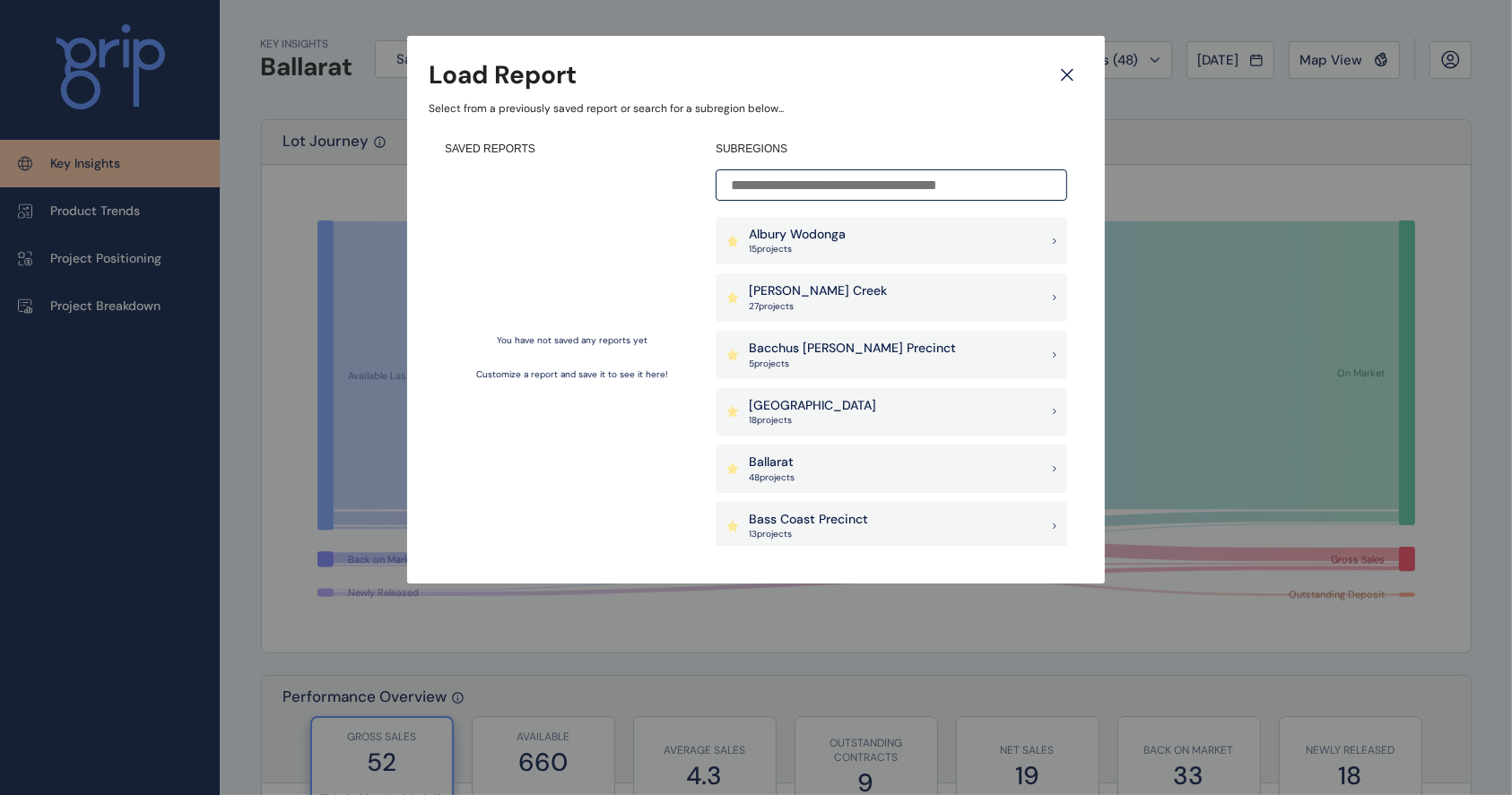
click at [715, 1] on div "Load Report Select from a previously saved report or search for a subregion bel…" at bounding box center [756, 274] width 1512 height 548
drag, startPoint x: 1345, startPoint y: 135, endPoint x: 1258, endPoint y: 112, distance: 90.0
click at [1324, 129] on div "Load Report Select from a previously saved report or search for a subregion bel…" at bounding box center [756, 274] width 1512 height 548
click at [1068, 79] on icon at bounding box center [1067, 74] width 32 height 31
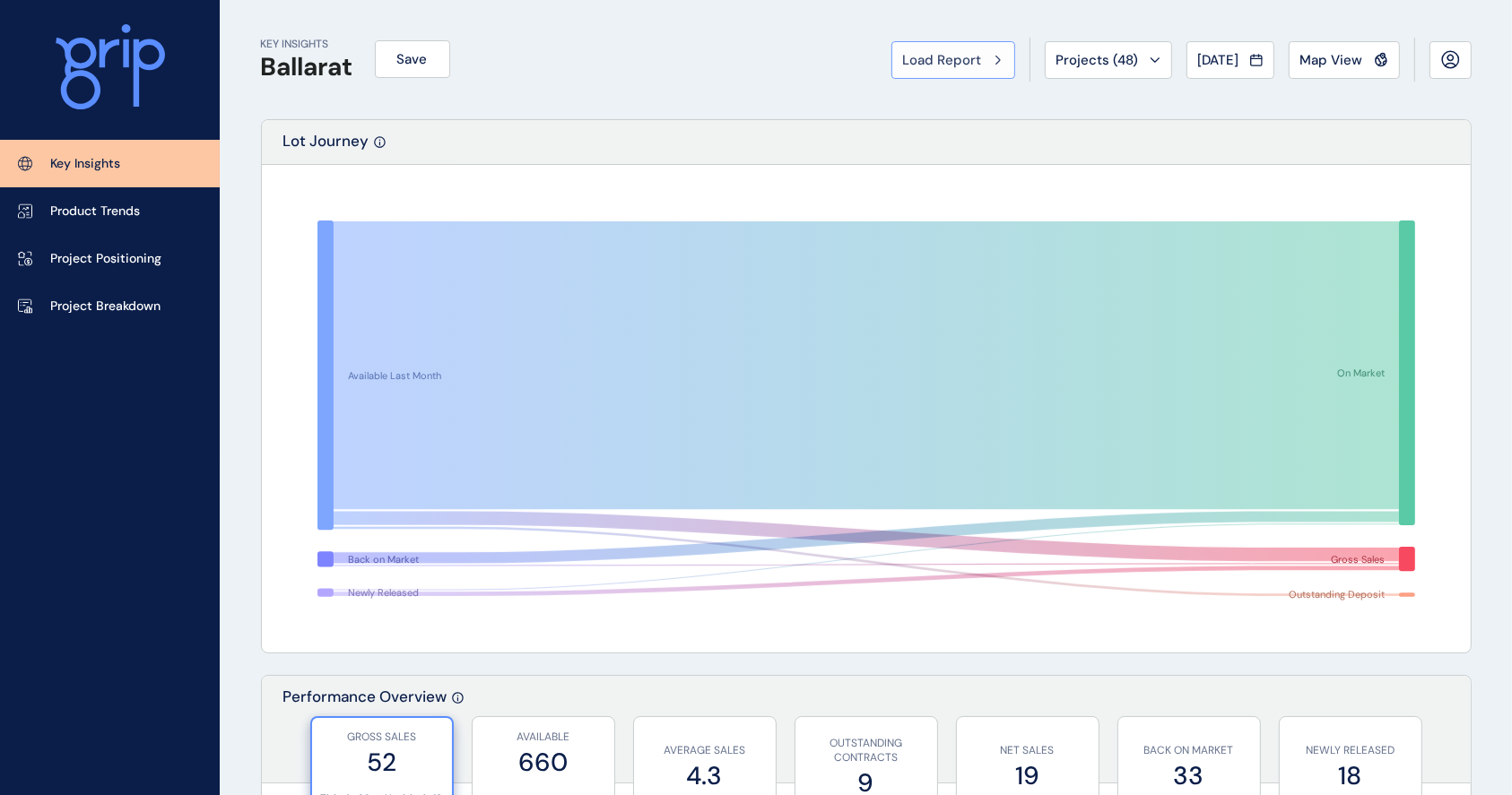
click at [946, 52] on span "Load Report" at bounding box center [942, 60] width 79 height 18
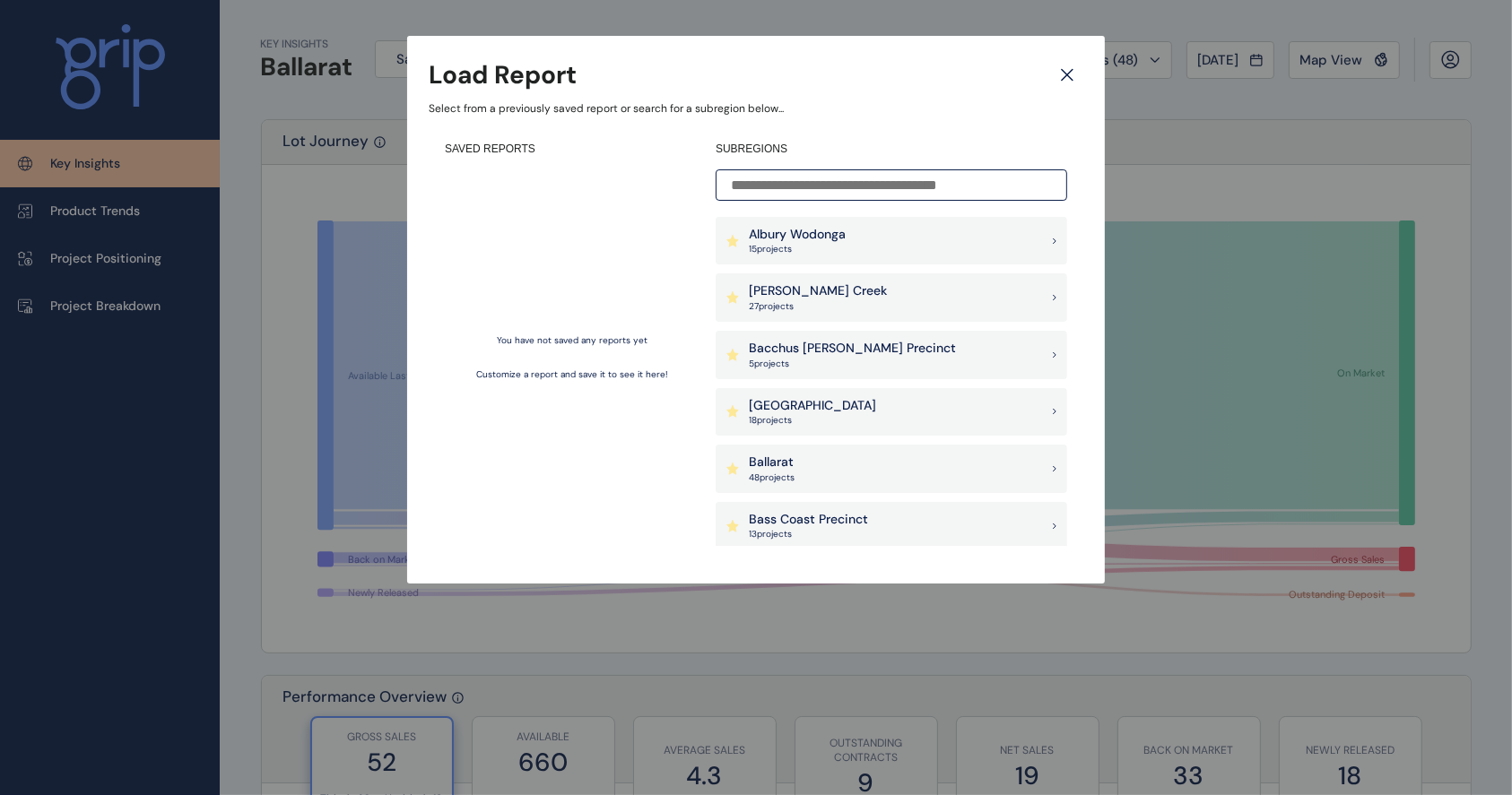
click at [874, 243] on div "Albury Wodonga 15 project s" at bounding box center [891, 241] width 352 height 49
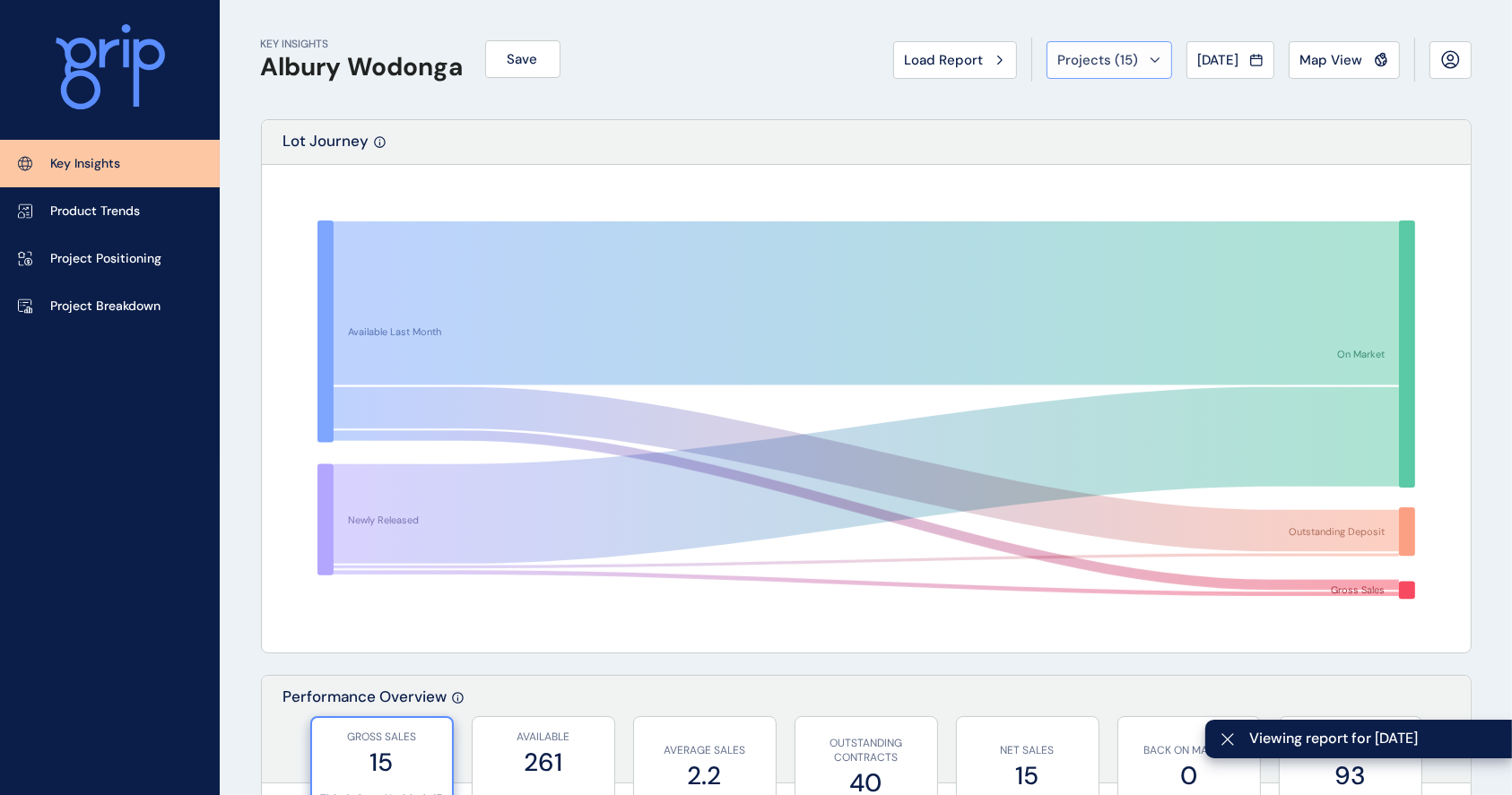
click at [1112, 62] on span "Projects ( 15 )" at bounding box center [1098, 60] width 81 height 18
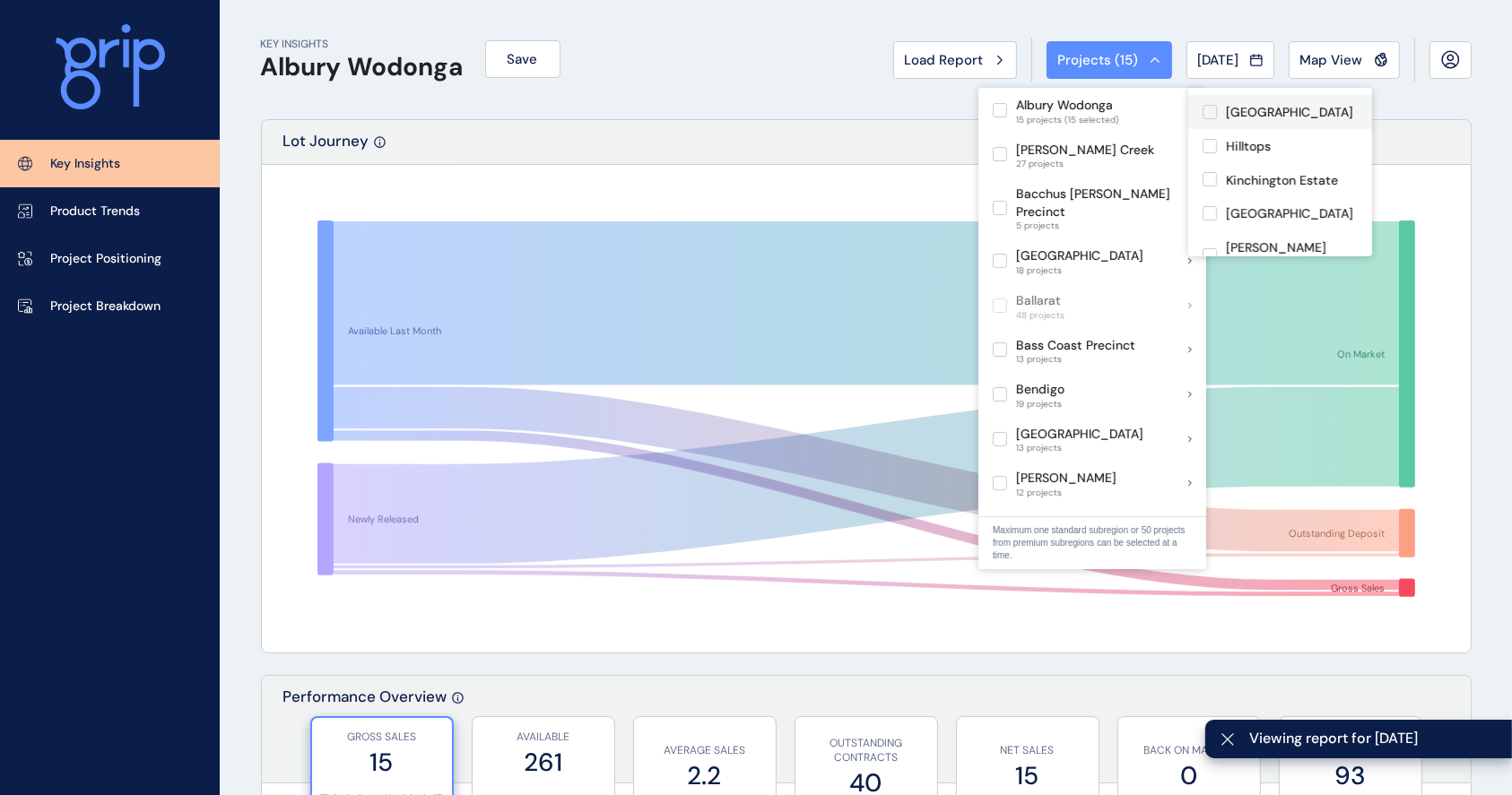
scroll to position [355, 0]
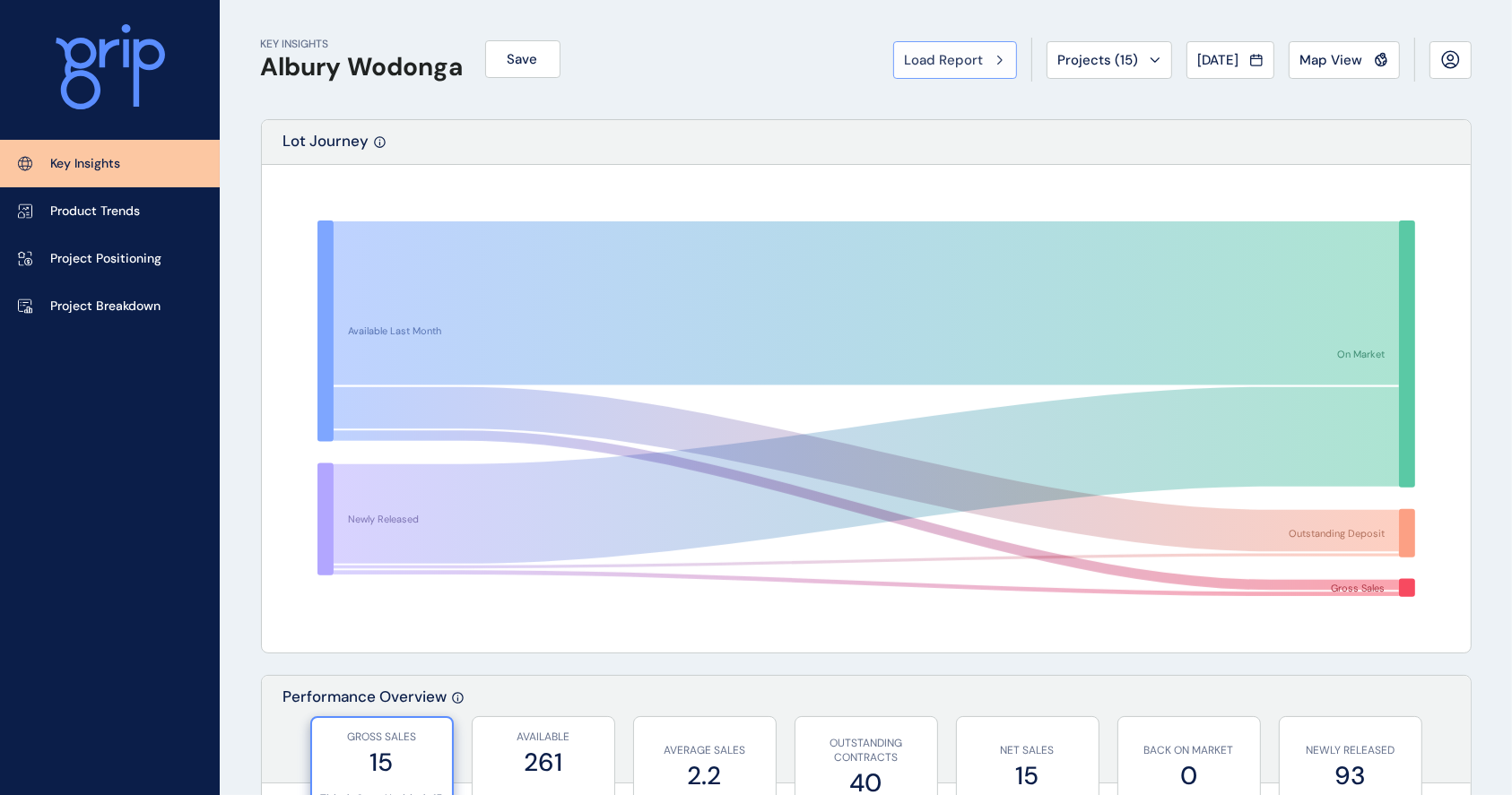
click at [958, 52] on span "Load Report" at bounding box center [944, 60] width 79 height 18
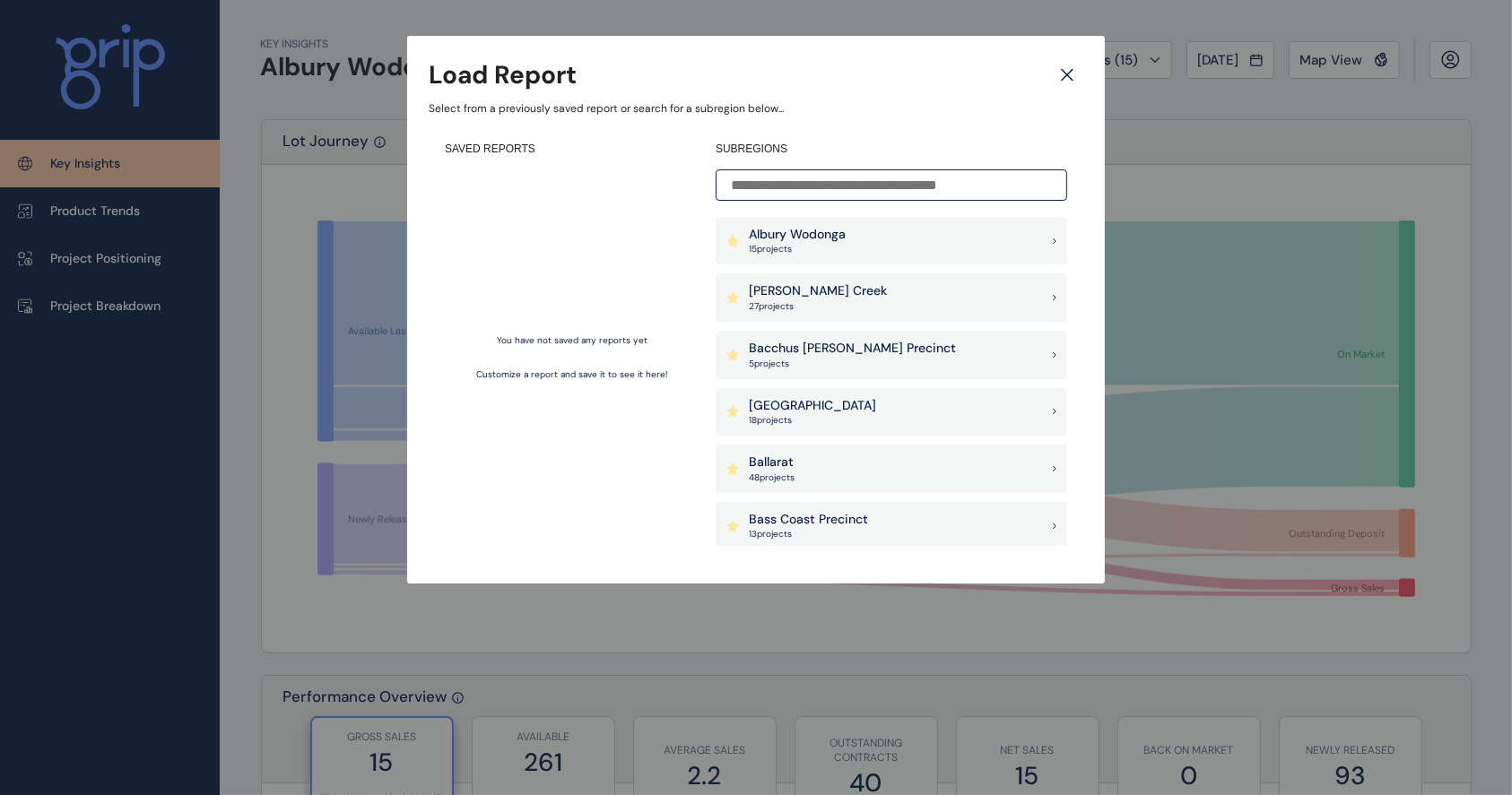
click at [1038, 288] on div "[PERSON_NAME] Creek 27 project s" at bounding box center [891, 297] width 352 height 49
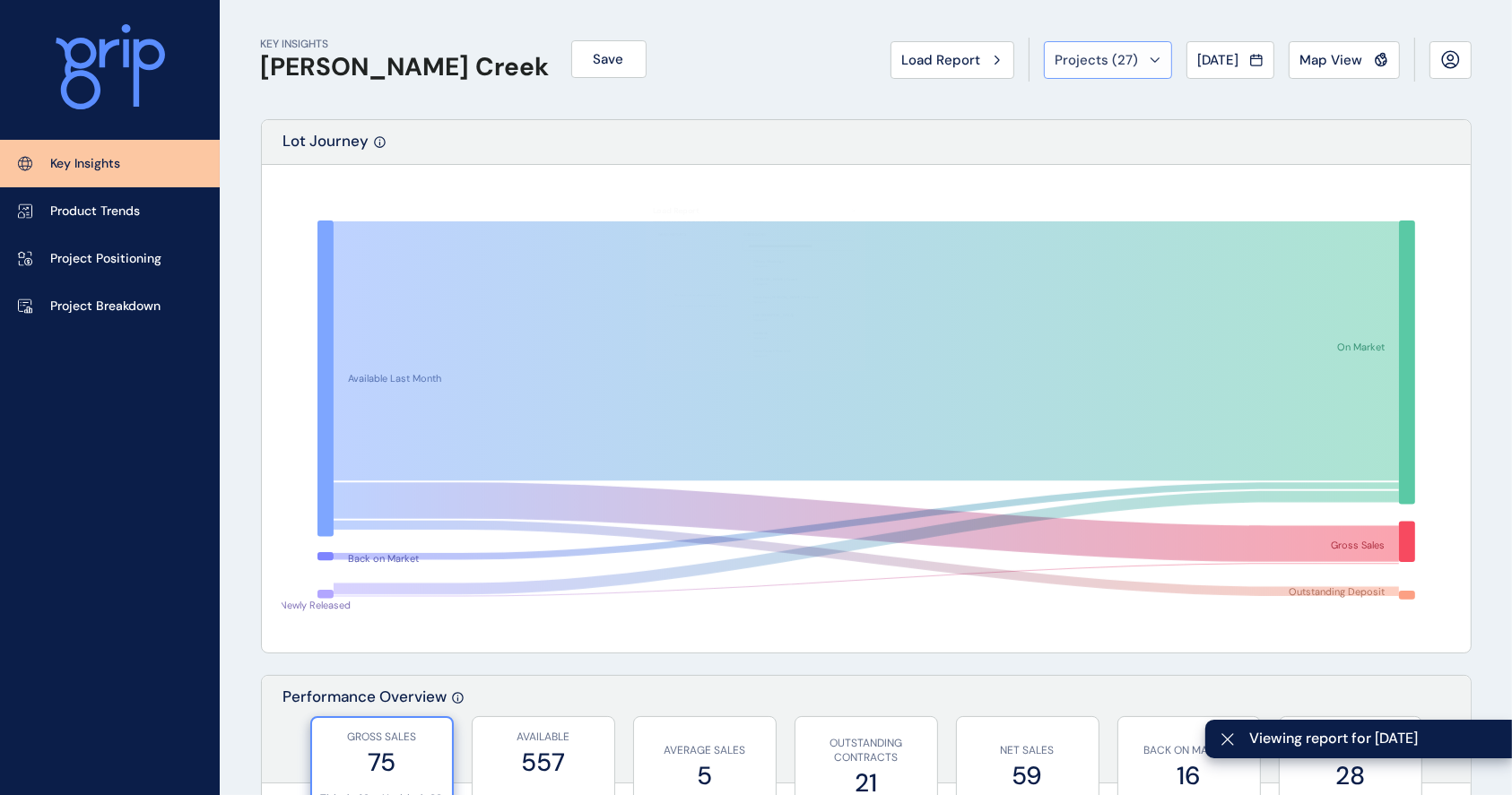
click at [1118, 56] on span "Projects ( 27 )" at bounding box center [1096, 60] width 83 height 18
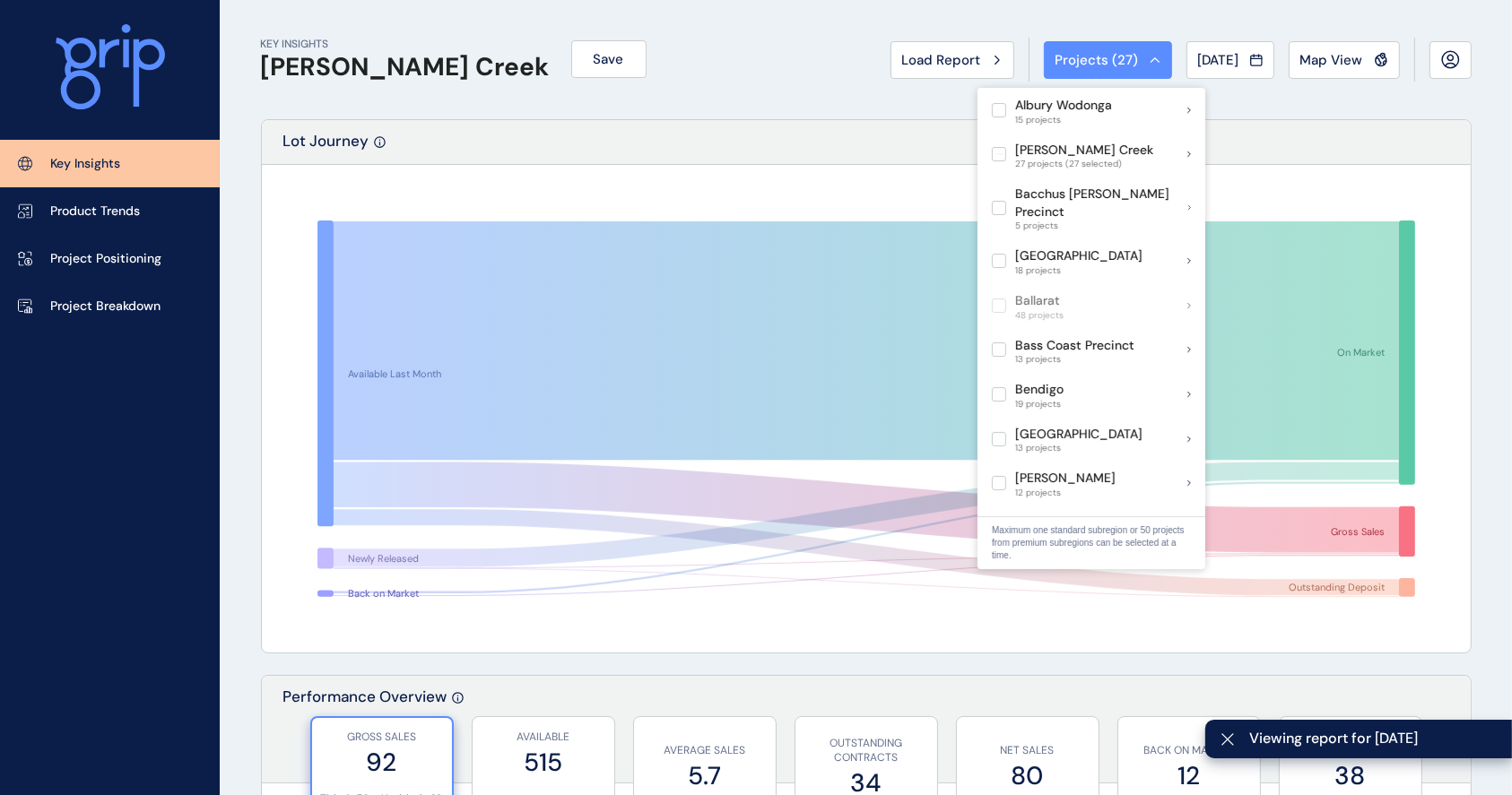
click at [635, 61] on div "KEY INSIGHTS [PERSON_NAME][GEOGRAPHIC_DATA] Save Load Report Projects ( 27 ) [D…" at bounding box center [867, 59] width 1211 height 119
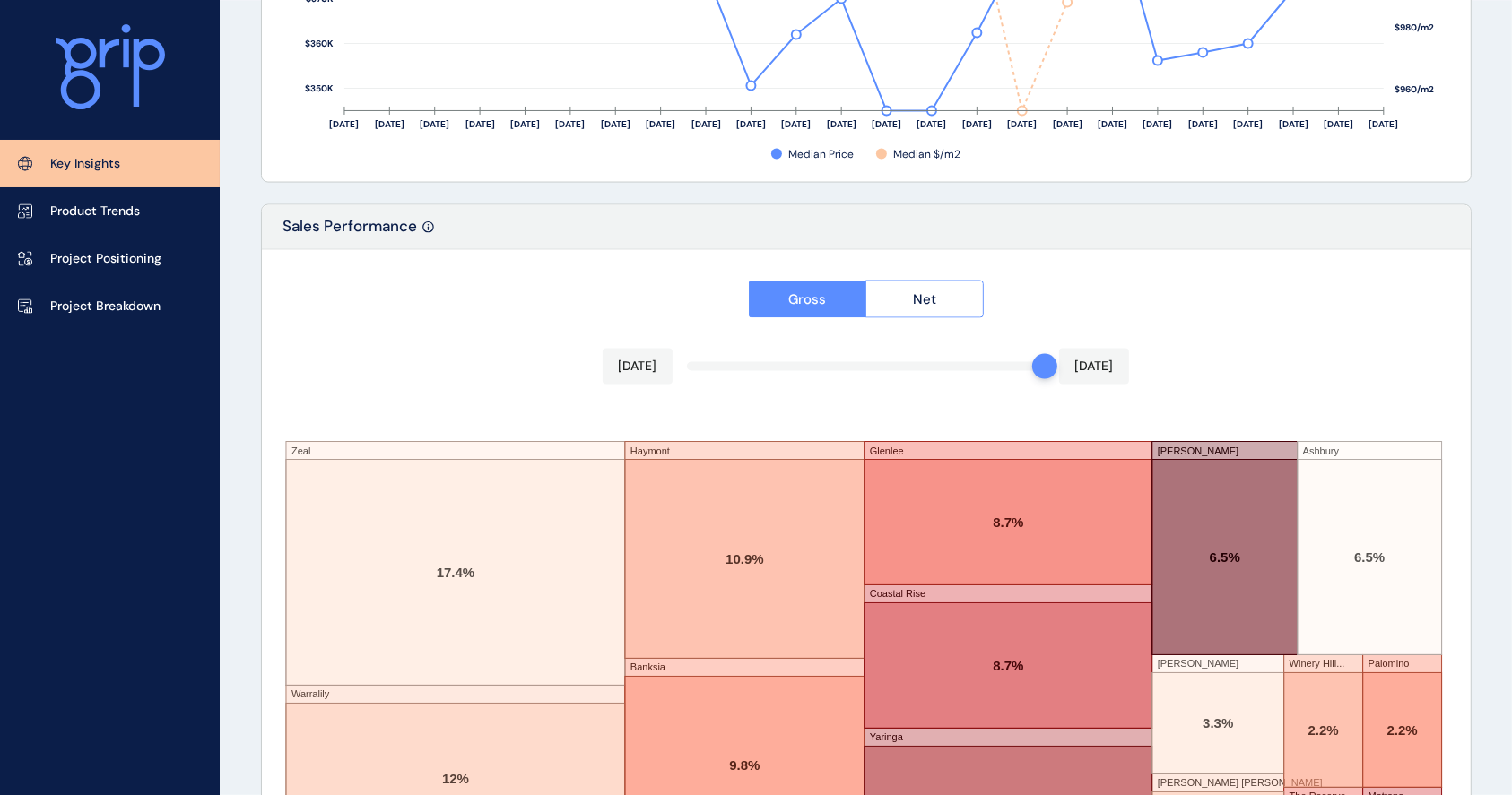
scroll to position [2978, 0]
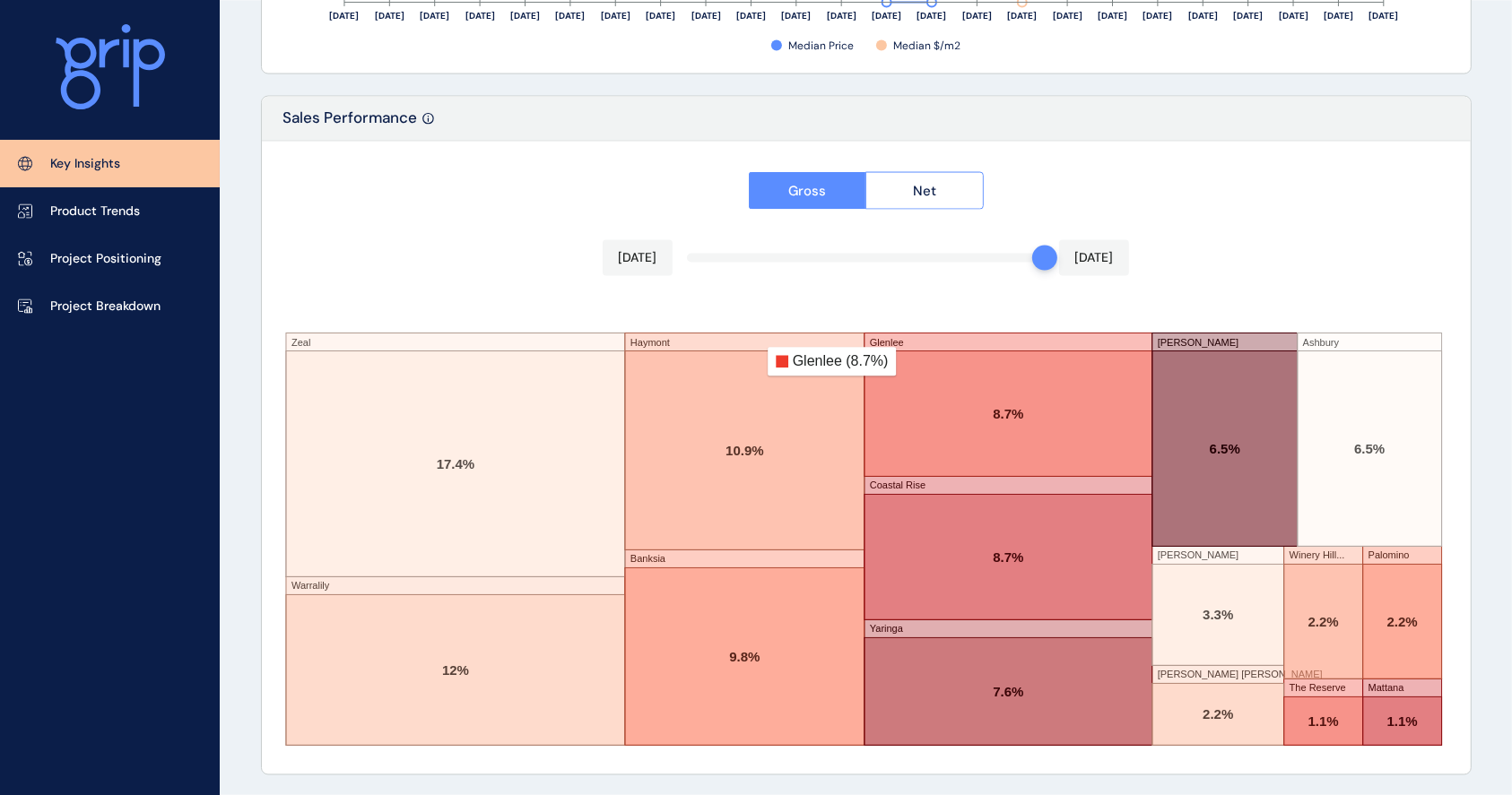
drag, startPoint x: 909, startPoint y: 360, endPoint x: 882, endPoint y: 340, distance: 33.6
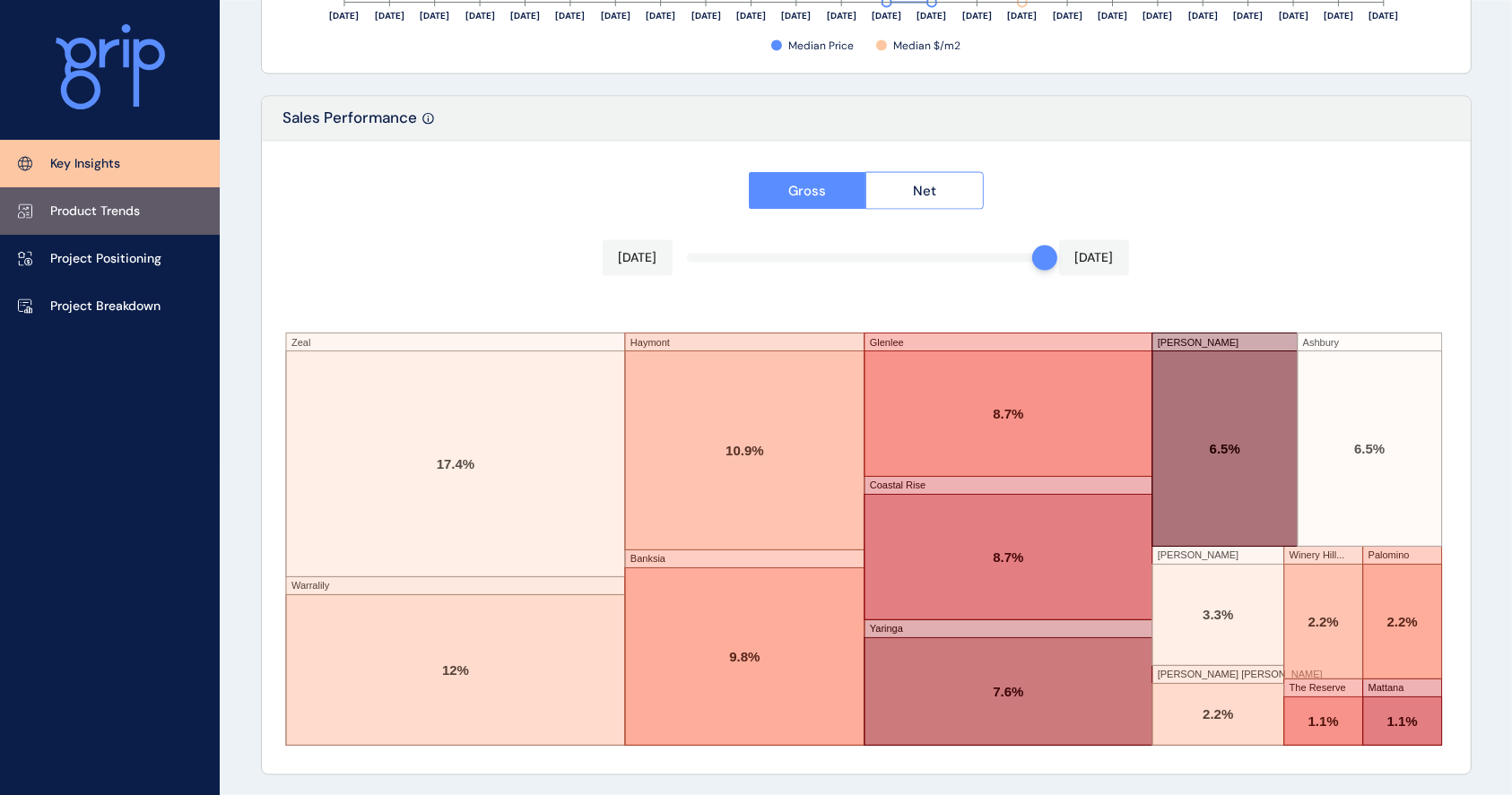
click at [105, 238] on link "Project Positioning" at bounding box center [110, 258] width 219 height 48
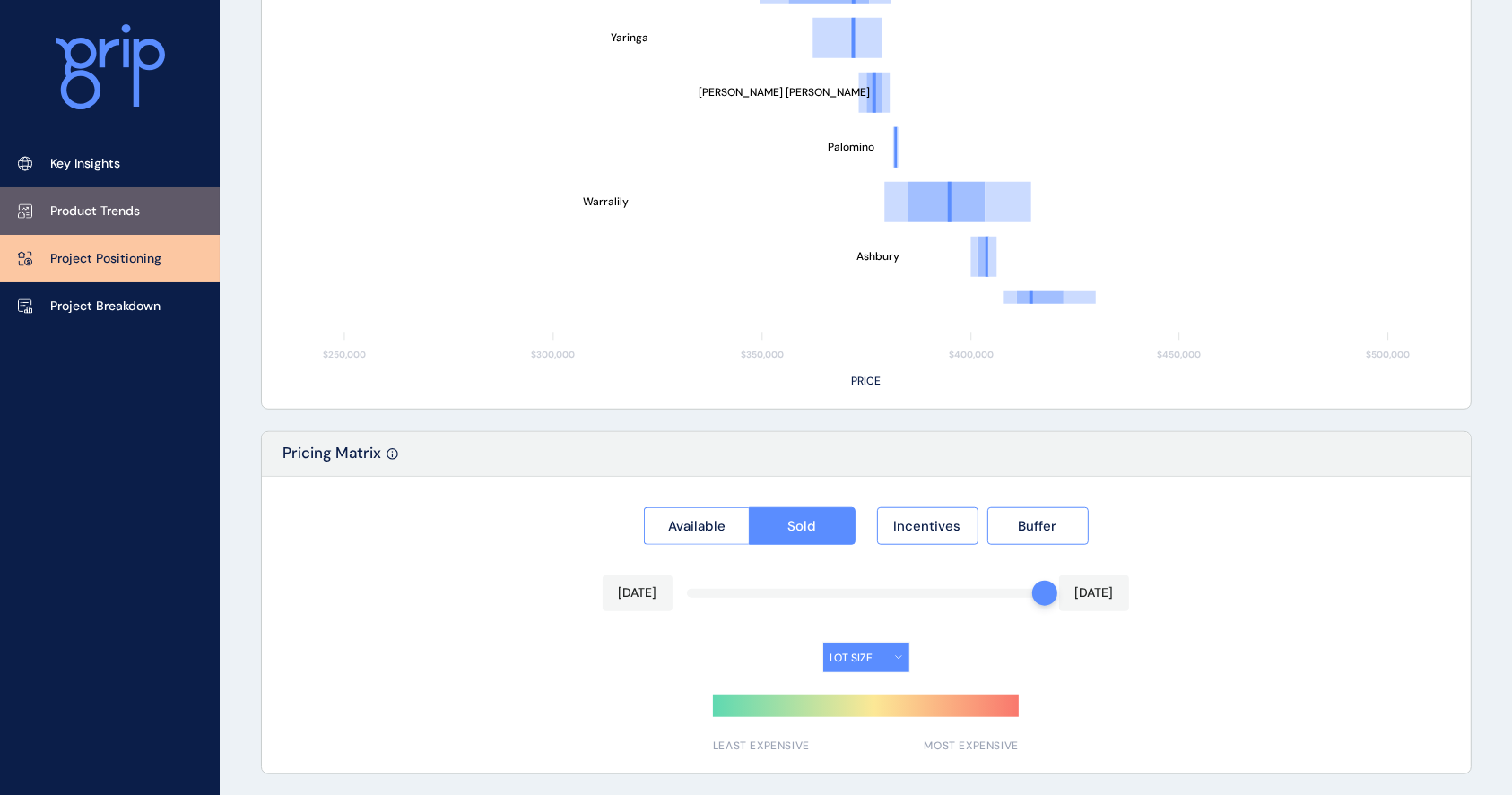
click at [107, 210] on p "Product Trends" at bounding box center [95, 212] width 90 height 18
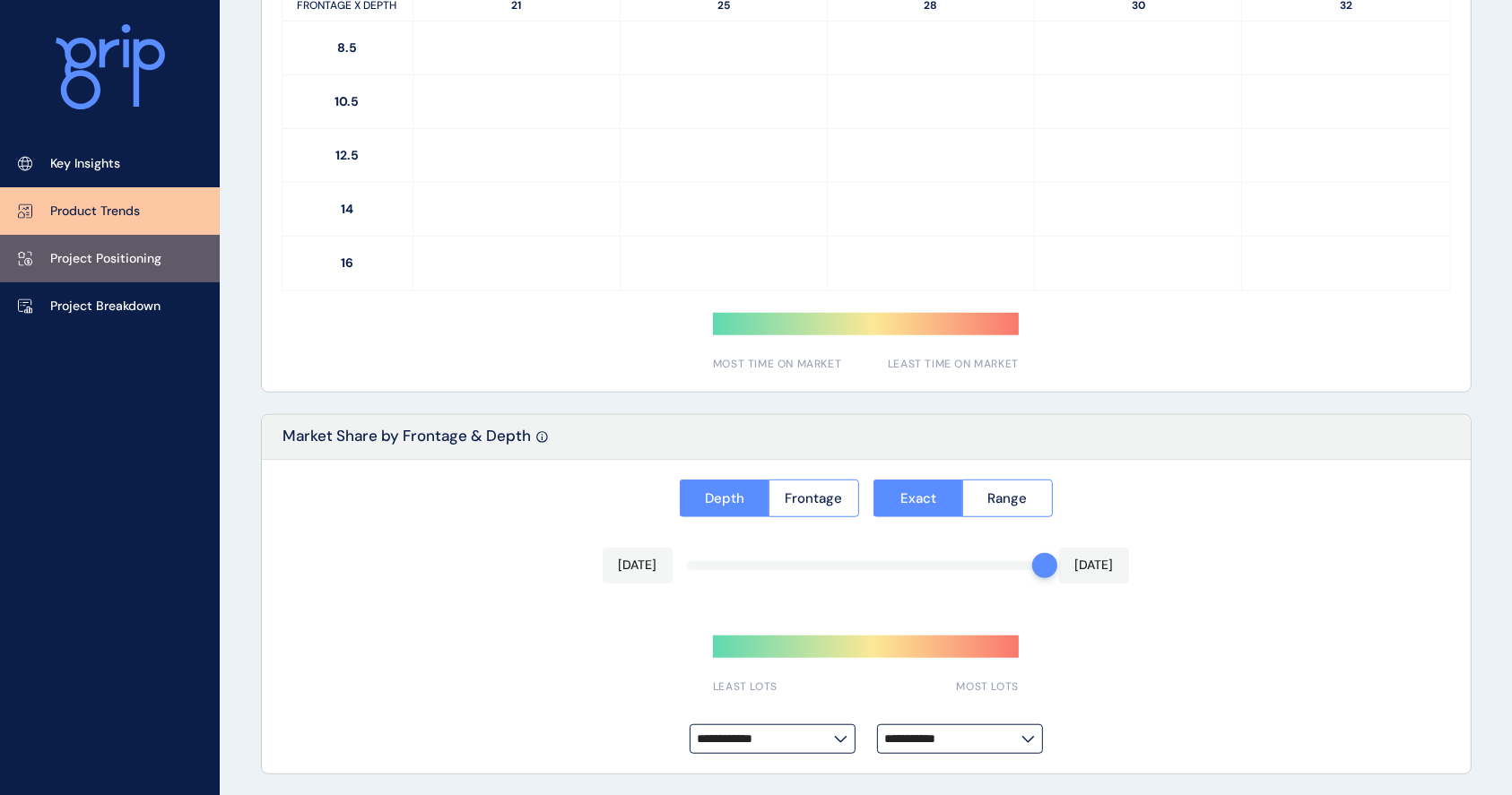
type input "**********"
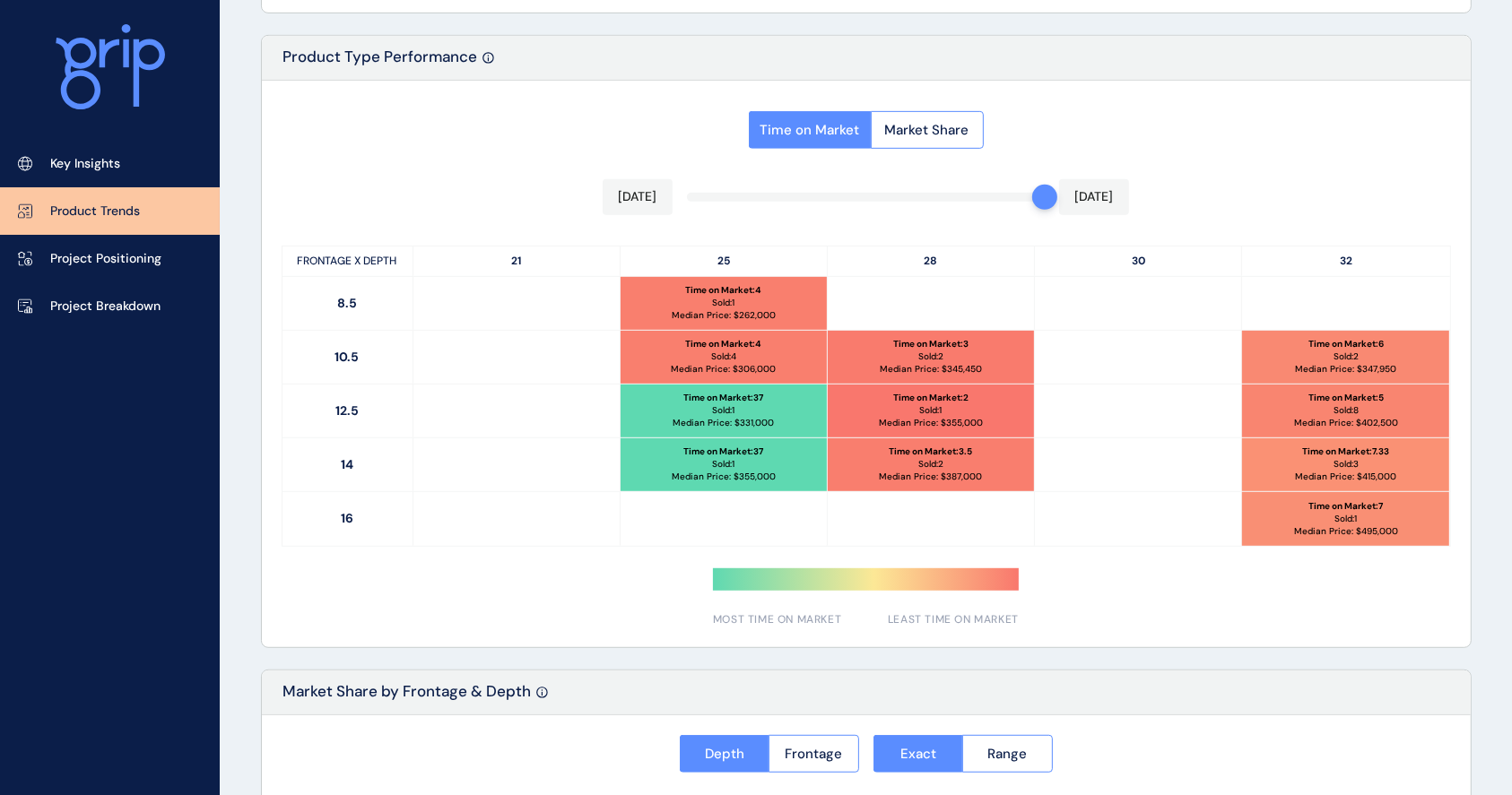
scroll to position [823, 0]
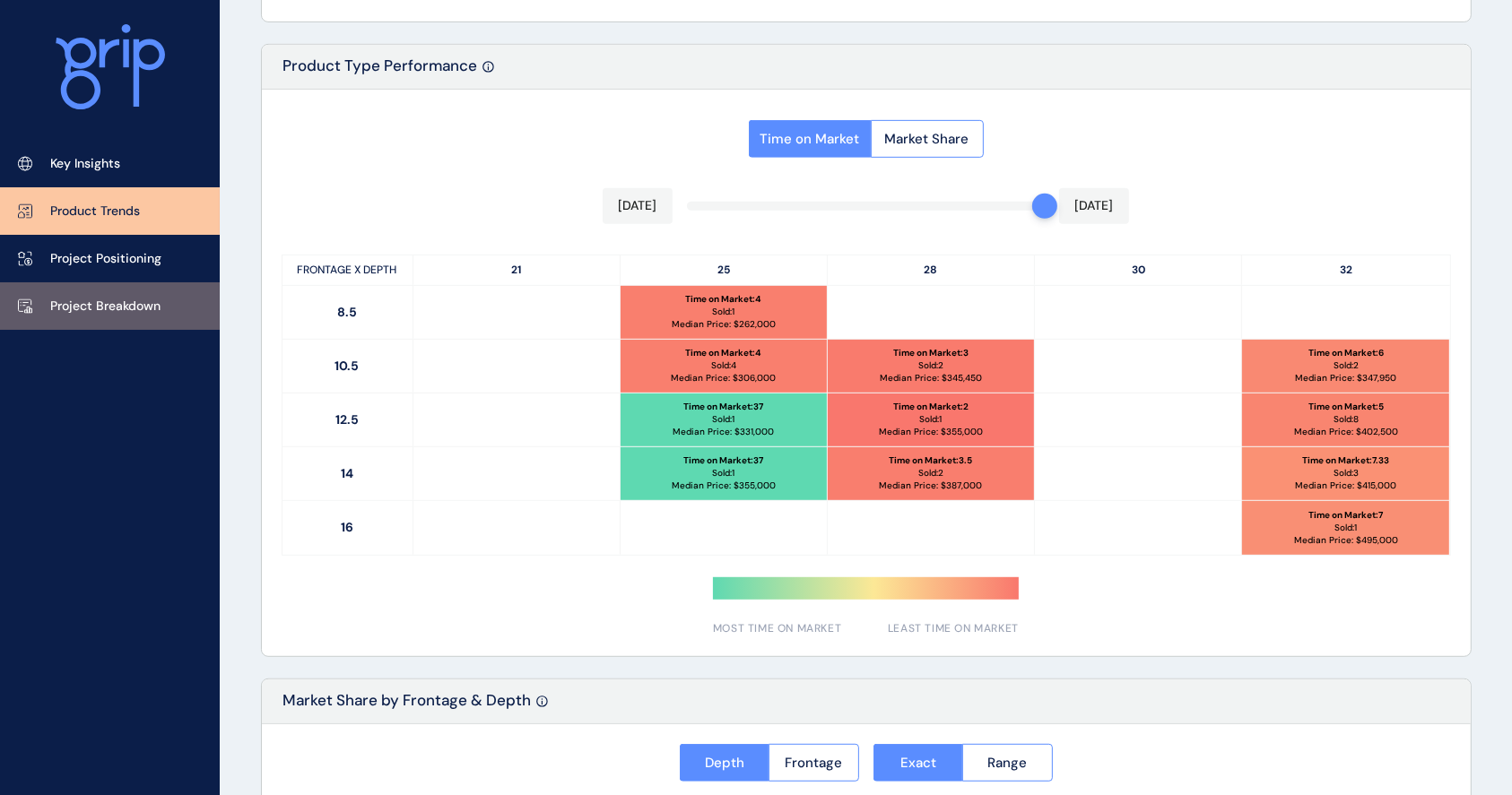
drag, startPoint x: 51, startPoint y: 291, endPoint x: 61, endPoint y: 293, distance: 10.2
click at [52, 291] on link "Project Breakdown" at bounding box center [110, 306] width 219 height 48
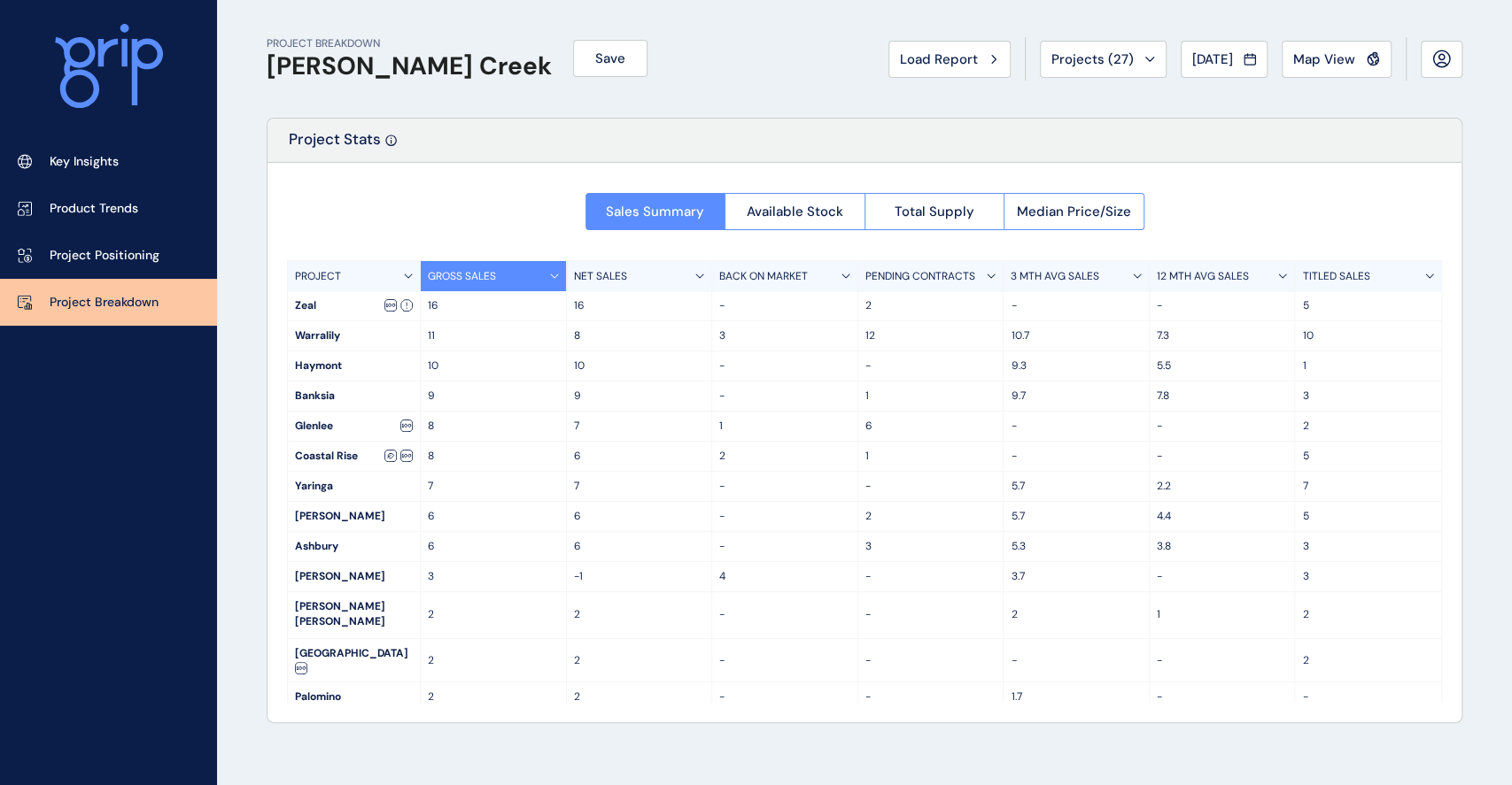
click at [434, 298] on p "16" at bounding box center [492, 306] width 131 height 15
click at [340, 306] on div "Zeal" at bounding box center [354, 305] width 132 height 29
click at [843, 205] on button "Available Stock" at bounding box center [794, 212] width 140 height 38
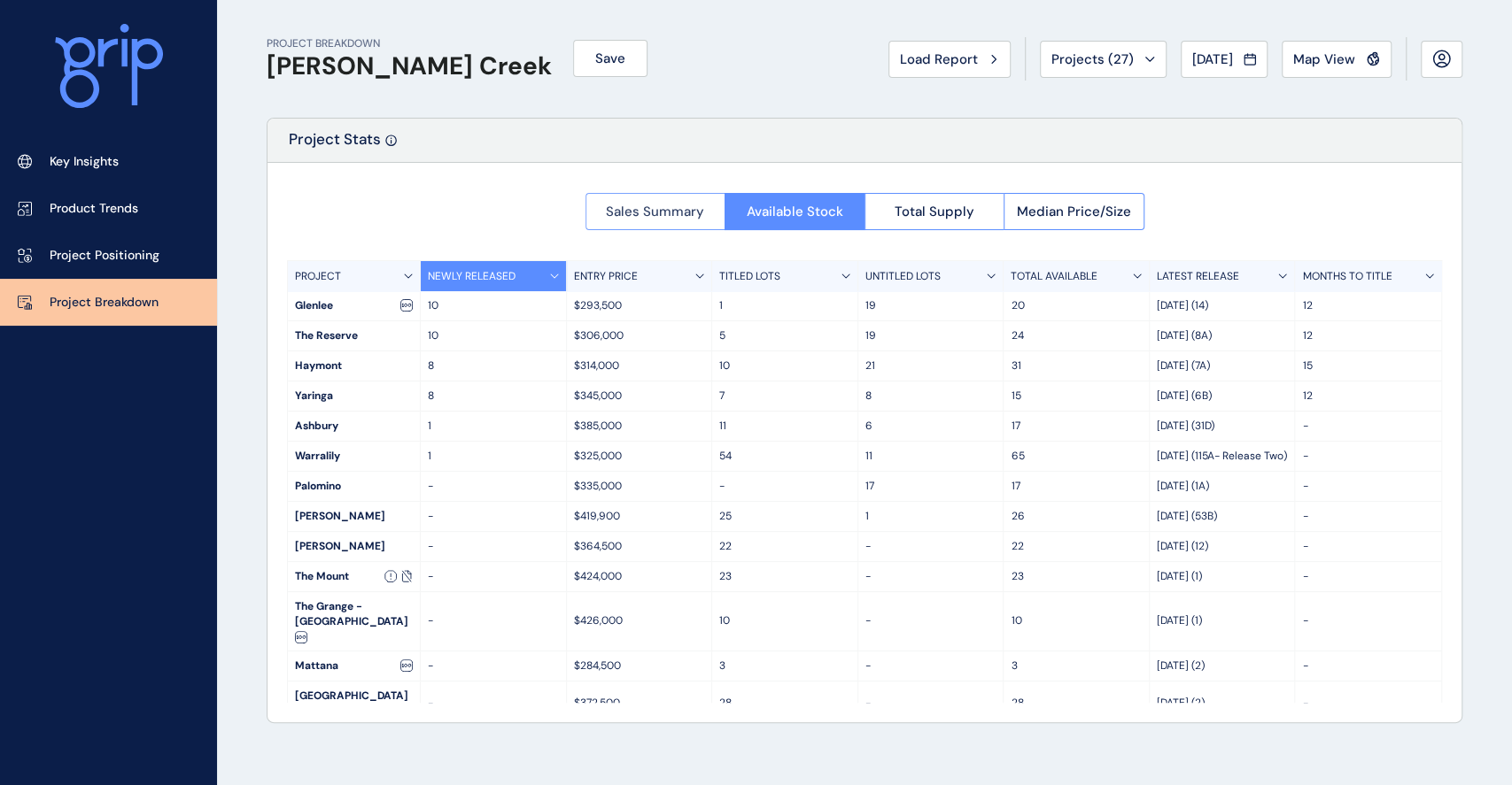
click at [710, 212] on button "Sales Summary" at bounding box center [655, 212] width 140 height 38
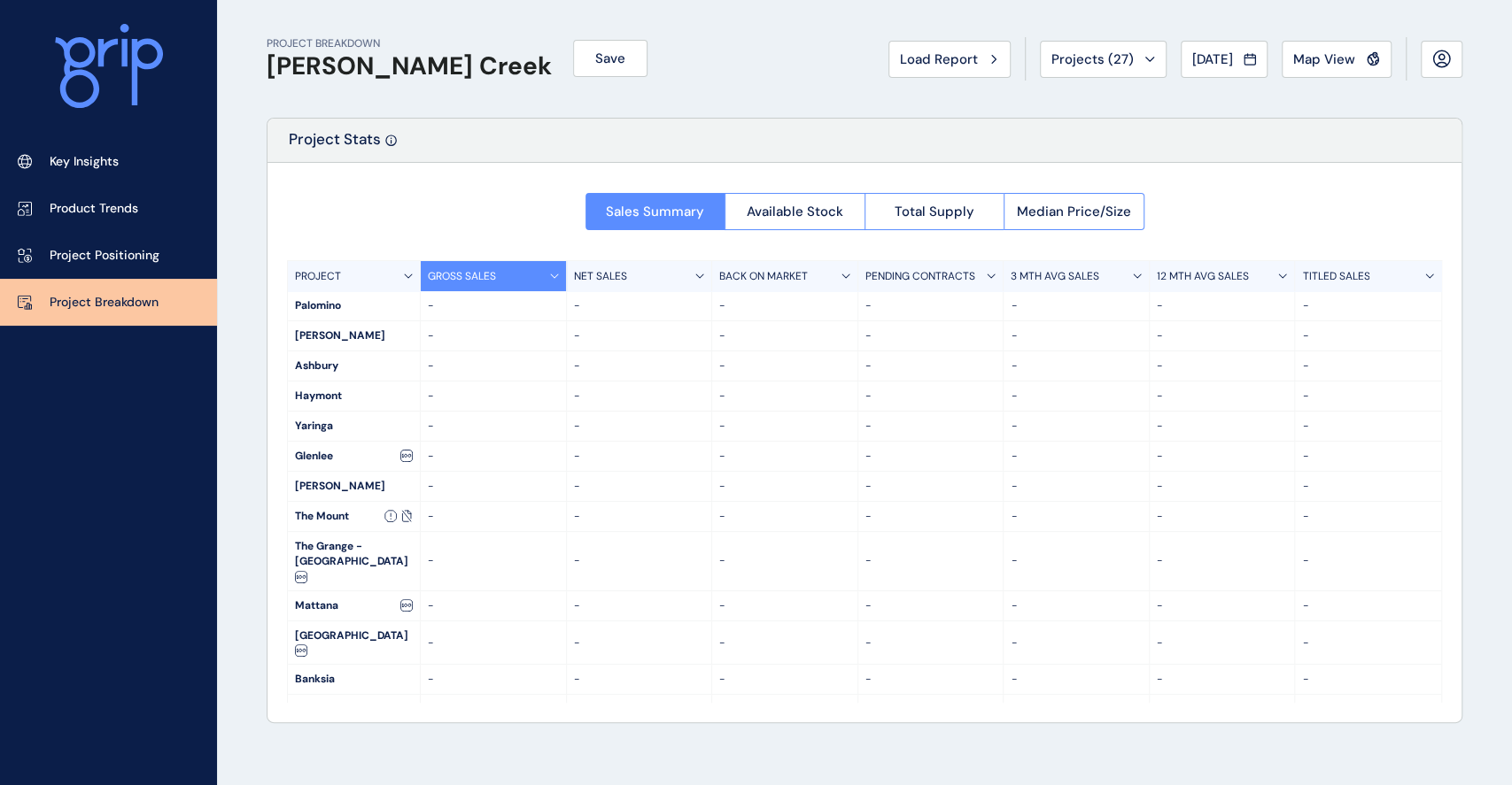
click at [899, 206] on div at bounding box center [864, 442] width 1194 height 559
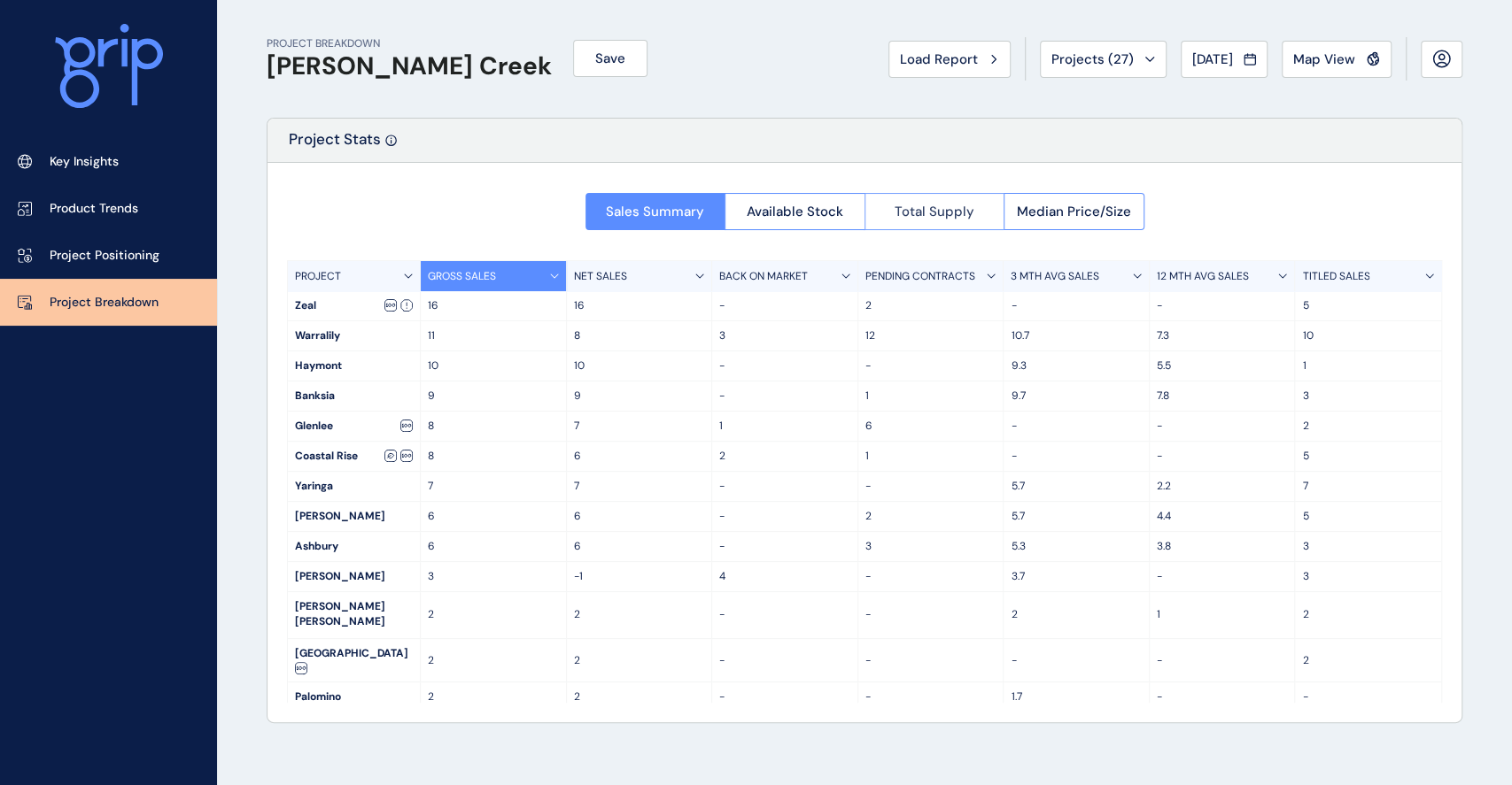
click at [921, 214] on span "Total Supply" at bounding box center [934, 211] width 80 height 18
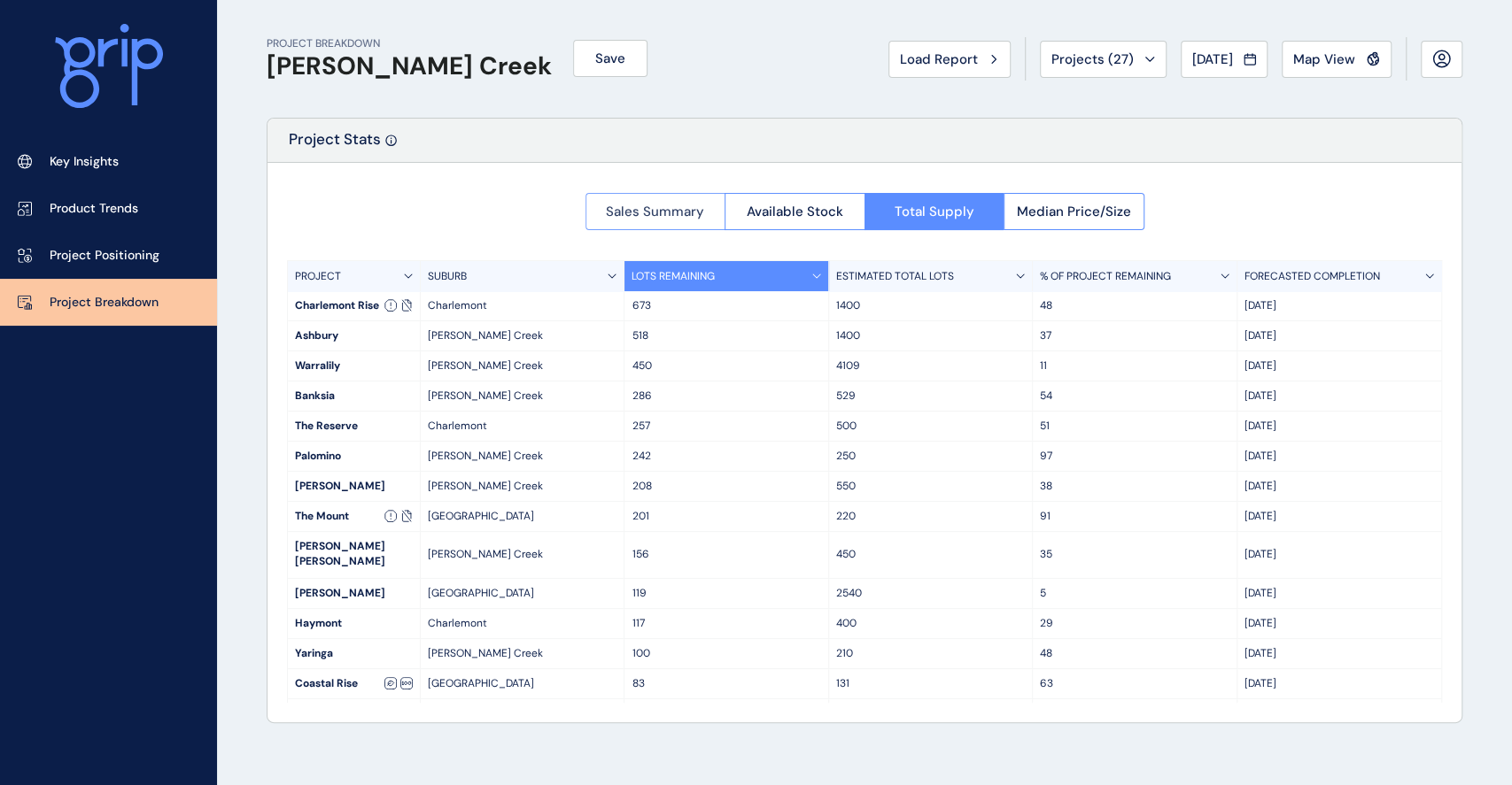
click at [626, 210] on span "Sales Summary" at bounding box center [654, 211] width 98 height 18
